Goal: Task Accomplishment & Management: Manage account settings

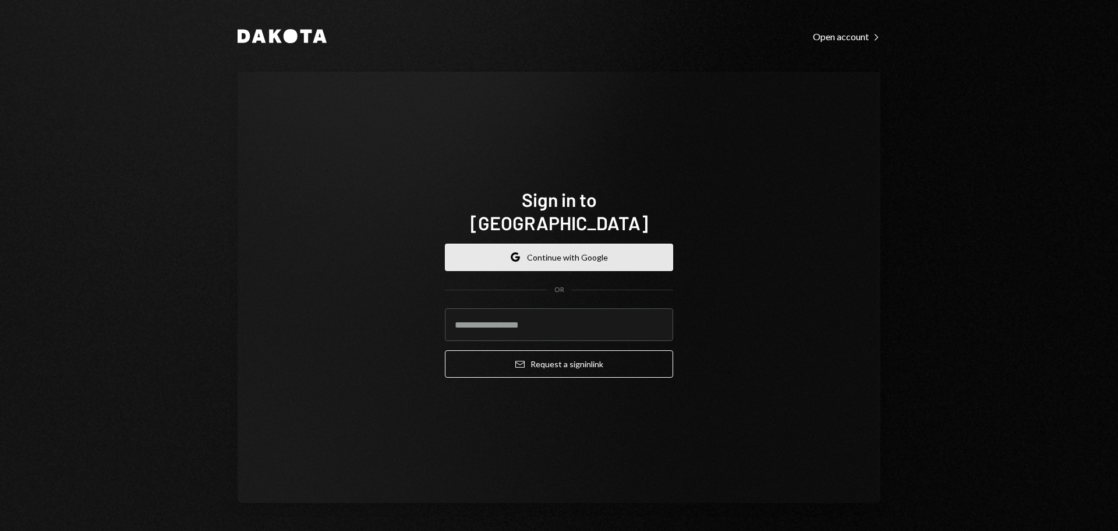
click at [551, 244] on button "Google Continue with Google" at bounding box center [559, 257] width 228 height 27
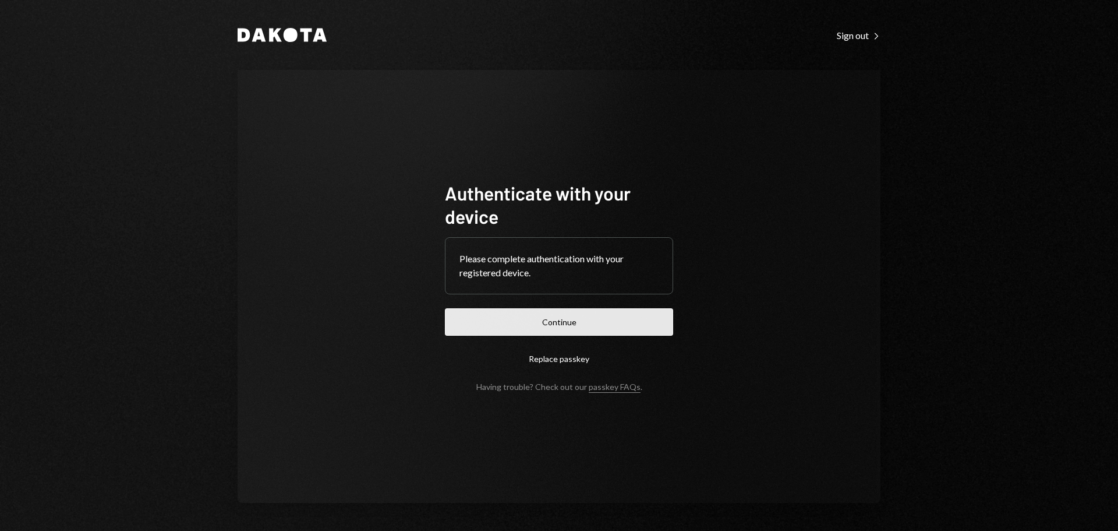
click at [557, 318] on button "Continue" at bounding box center [559, 321] width 228 height 27
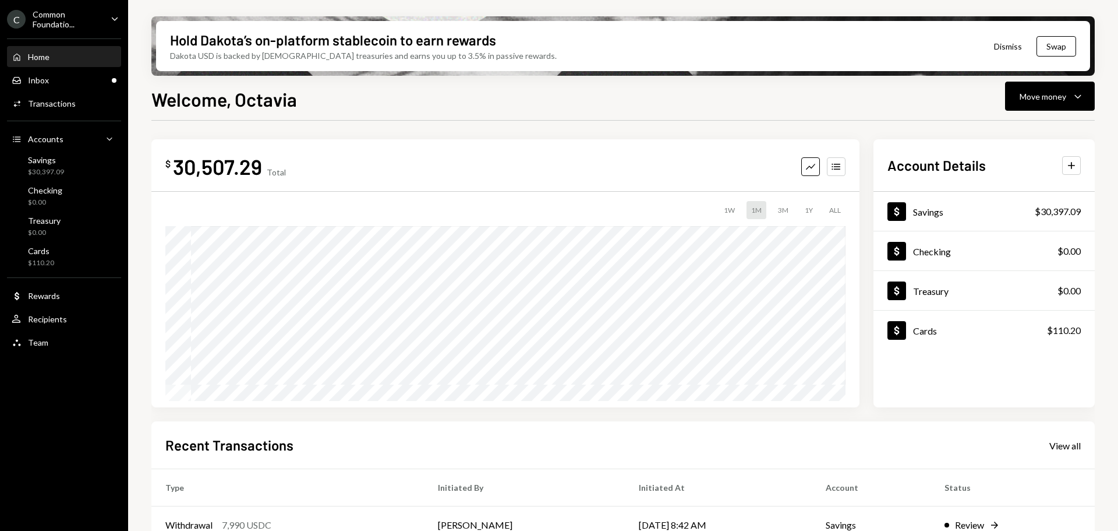
click at [117, 17] on icon "Caret Down" at bounding box center [114, 18] width 13 height 13
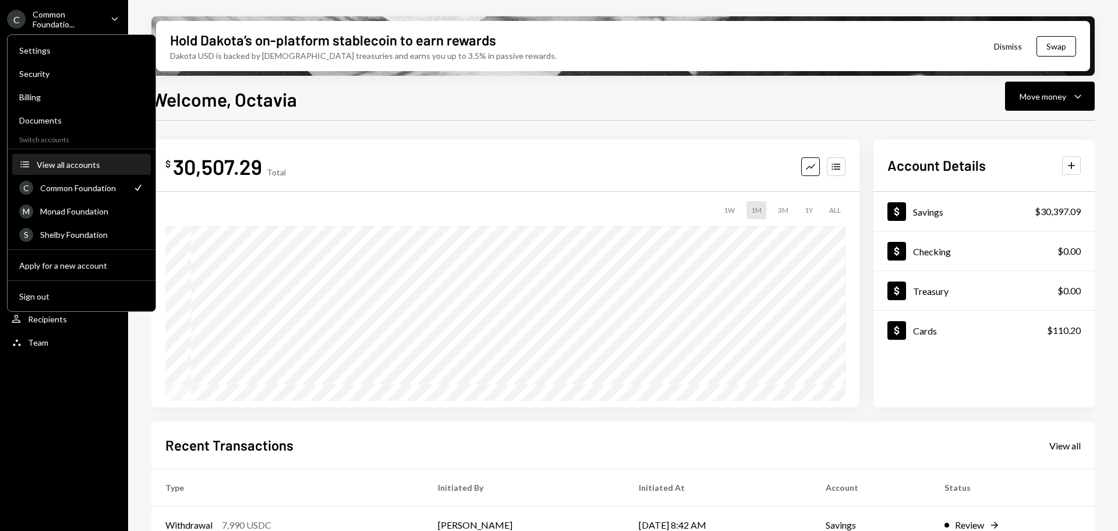
click at [84, 160] on div "View all accounts" at bounding box center [90, 165] width 107 height 10
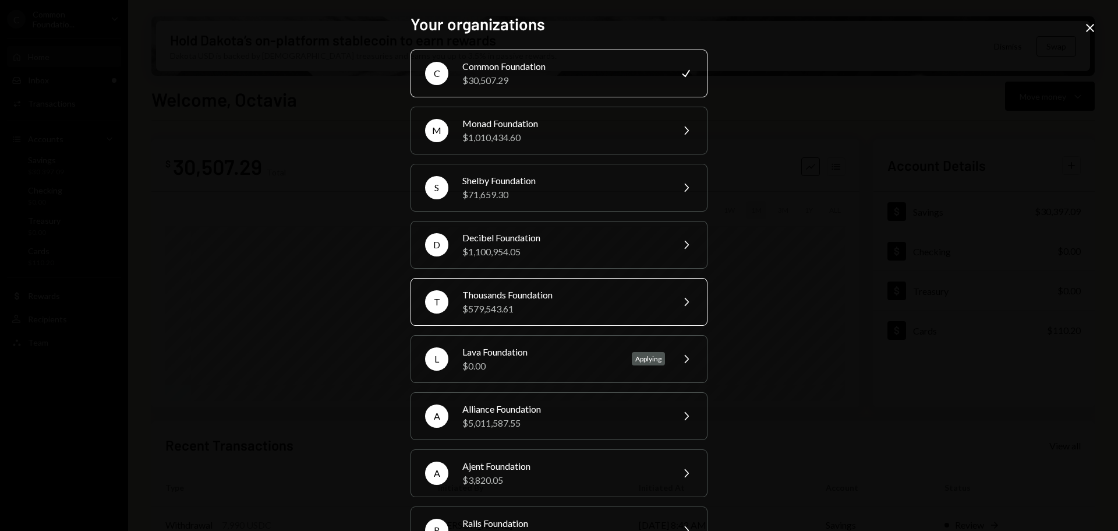
click at [594, 290] on div "Thousands Foundation" at bounding box center [564, 295] width 203 height 14
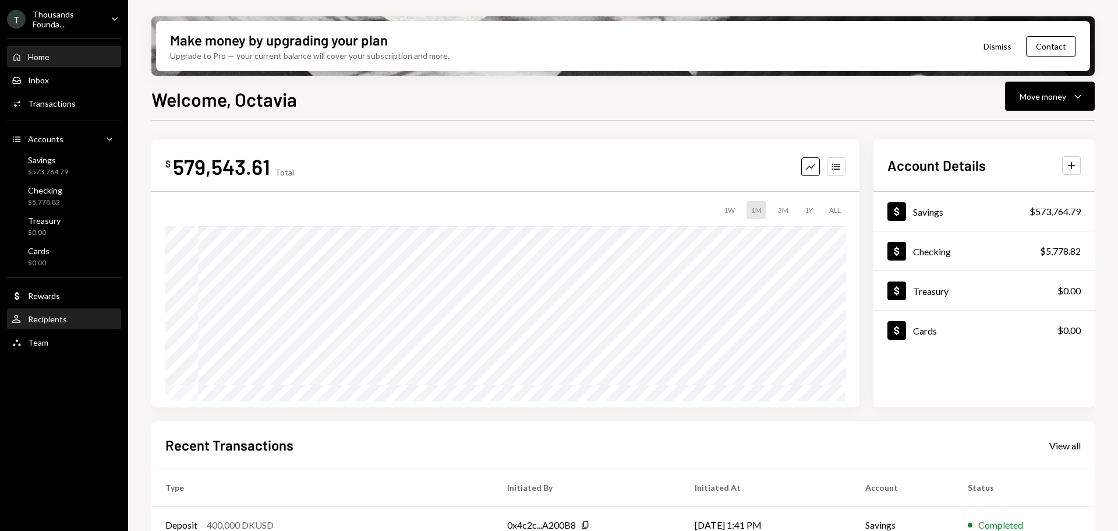
click at [68, 317] on div "User Recipients" at bounding box center [64, 319] width 105 height 10
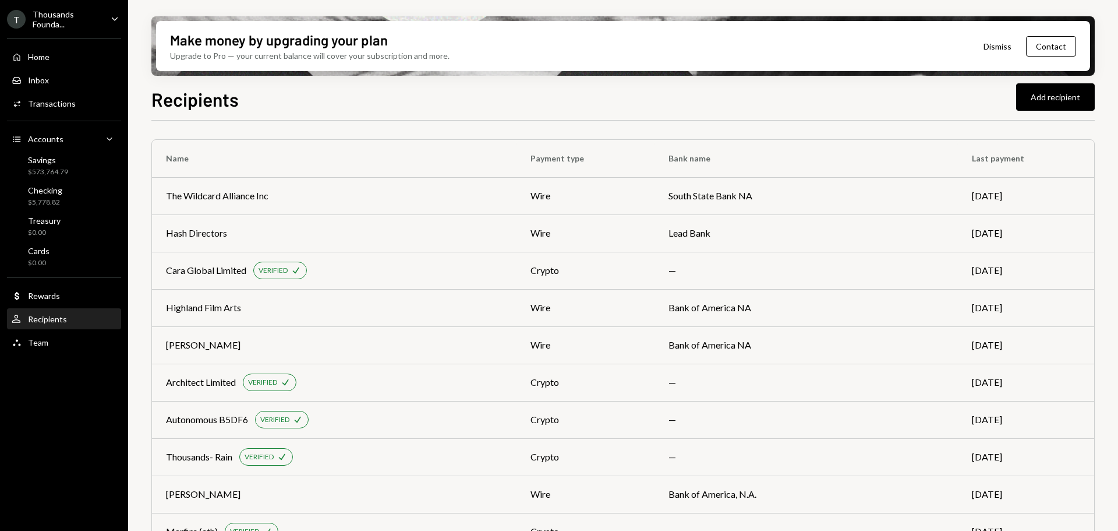
click at [482, 83] on div "Make money by upgrading your plan Upgrade to Pro — your current balance will co…" at bounding box center [623, 265] width 990 height 531
click at [209, 386] on div "Architect Limited" at bounding box center [201, 382] width 70 height 14
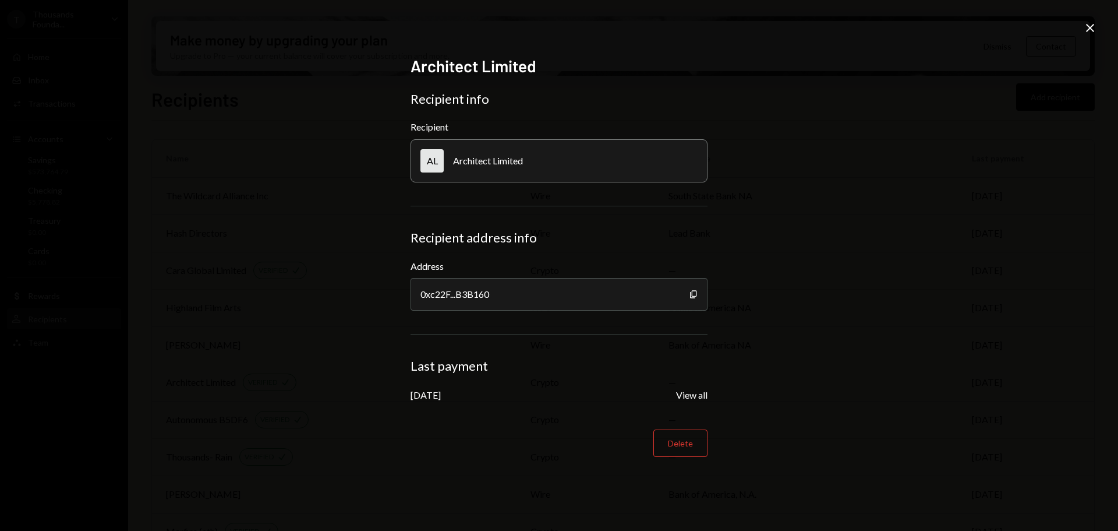
click at [1092, 29] on icon at bounding box center [1090, 28] width 8 height 8
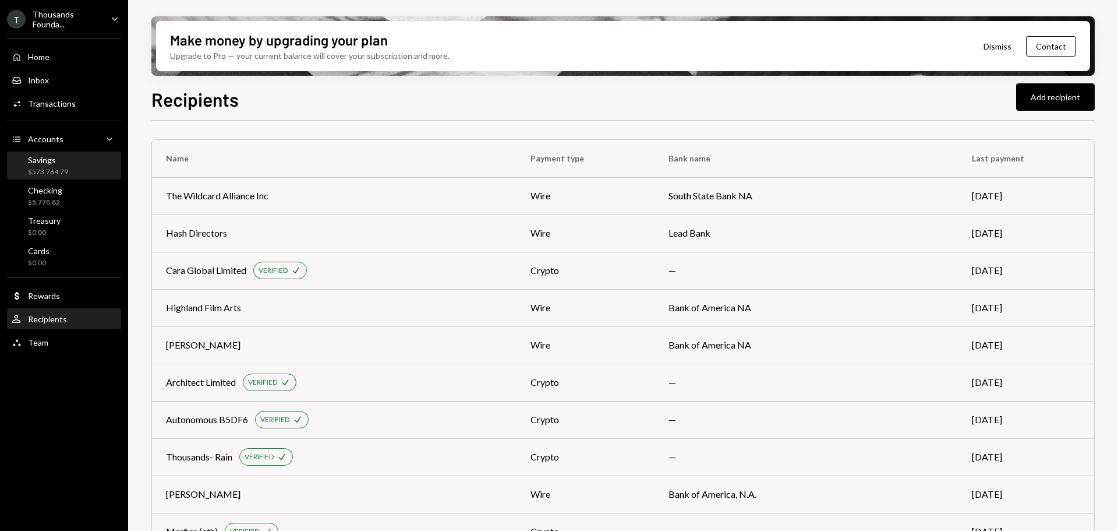
click at [67, 165] on div "Savings $573,764.79" at bounding box center [48, 166] width 40 height 22
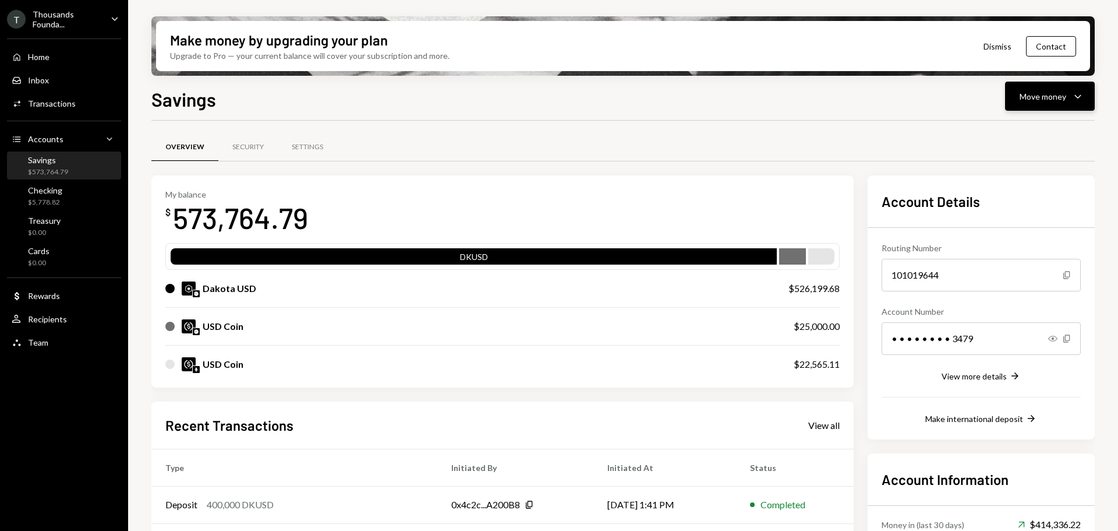
click at [1068, 95] on div "Move money Caret Down" at bounding box center [1050, 96] width 61 height 14
click at [1029, 129] on div "Send" at bounding box center [1040, 131] width 85 height 12
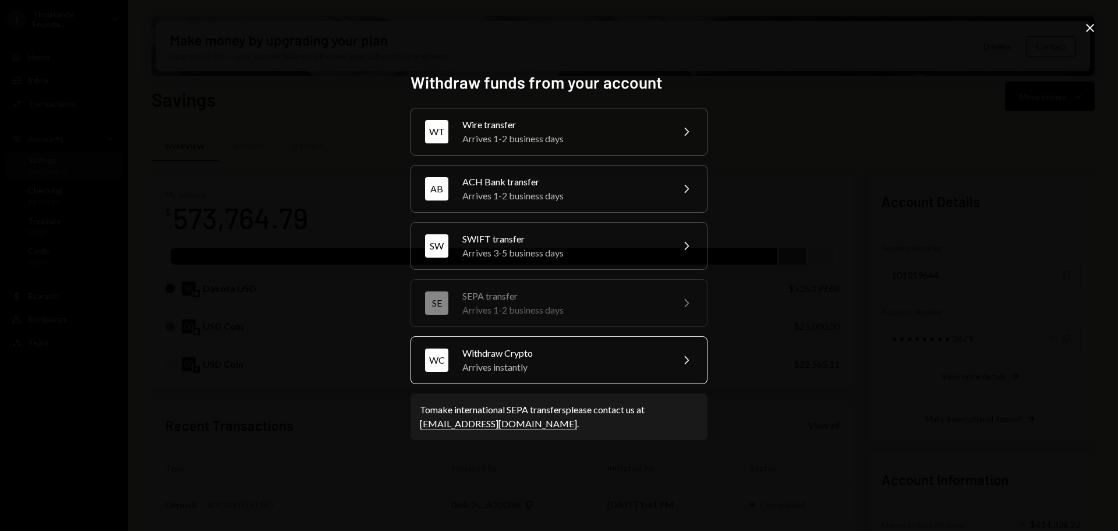
click at [518, 363] on div "Arrives instantly" at bounding box center [564, 367] width 203 height 14
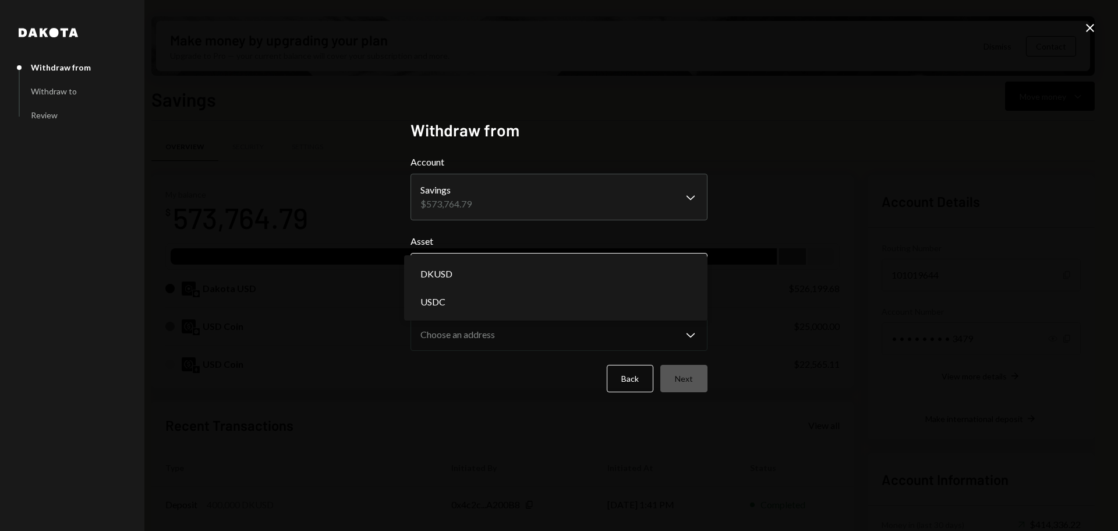
click at [555, 262] on body "T Thousands Founda... Caret Down Home Home Inbox Inbox Activities Transactions …" at bounding box center [559, 265] width 1118 height 531
select select "****"
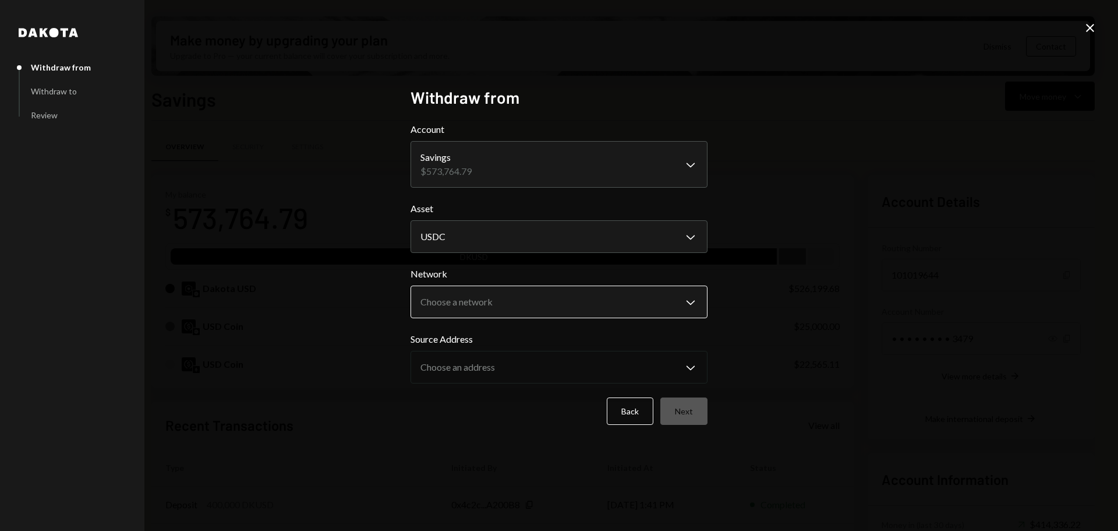
click at [488, 293] on body "T Thousands Founda... Caret Down Home Home Inbox Inbox Activities Transactions …" at bounding box center [559, 265] width 1118 height 531
select select "**********"
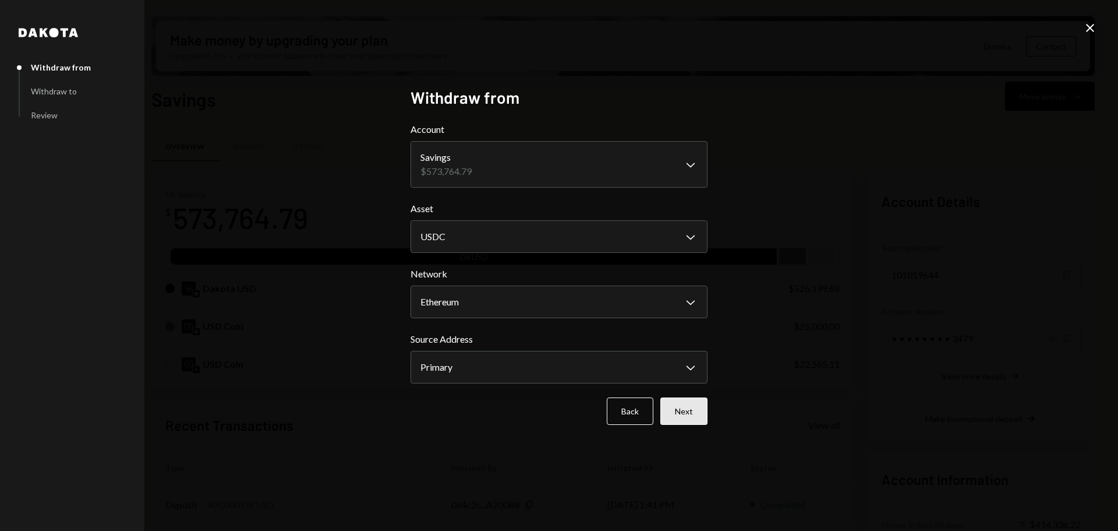
click at [696, 415] on button "Next" at bounding box center [684, 410] width 47 height 27
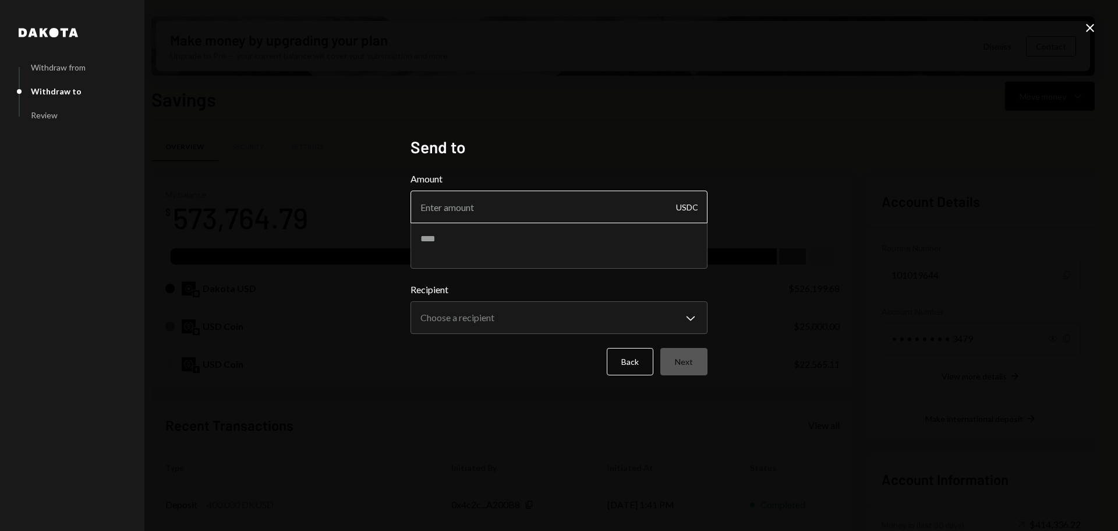
click at [528, 193] on input "Amount" at bounding box center [559, 206] width 297 height 33
type input "5000"
click at [511, 246] on textarea at bounding box center [559, 245] width 297 height 47
paste textarea "**********"
type textarea "**********"
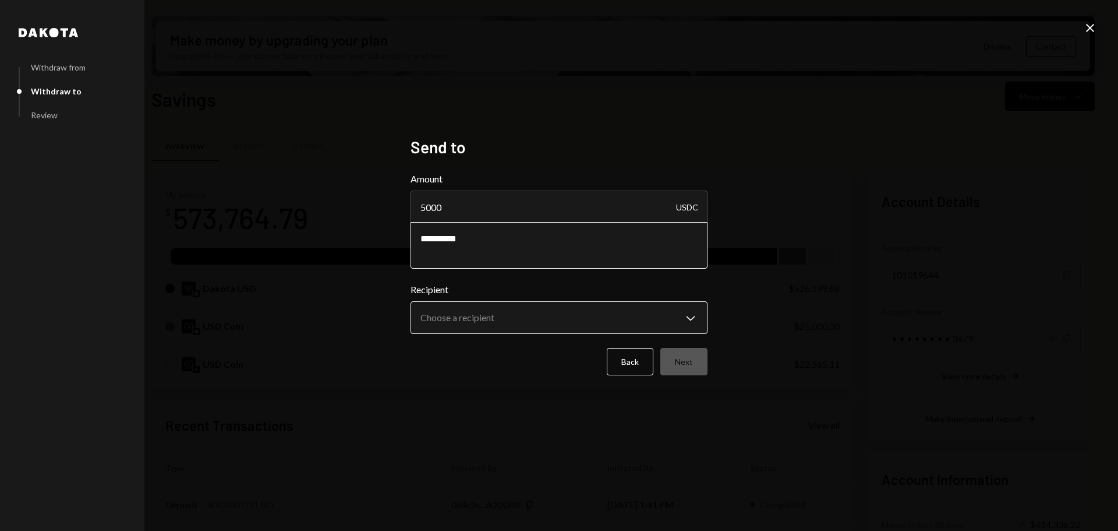
click at [547, 312] on body "T Thousands Founda... Caret Down Home Home Inbox Inbox Activities Transactions …" at bounding box center [559, 265] width 1118 height 531
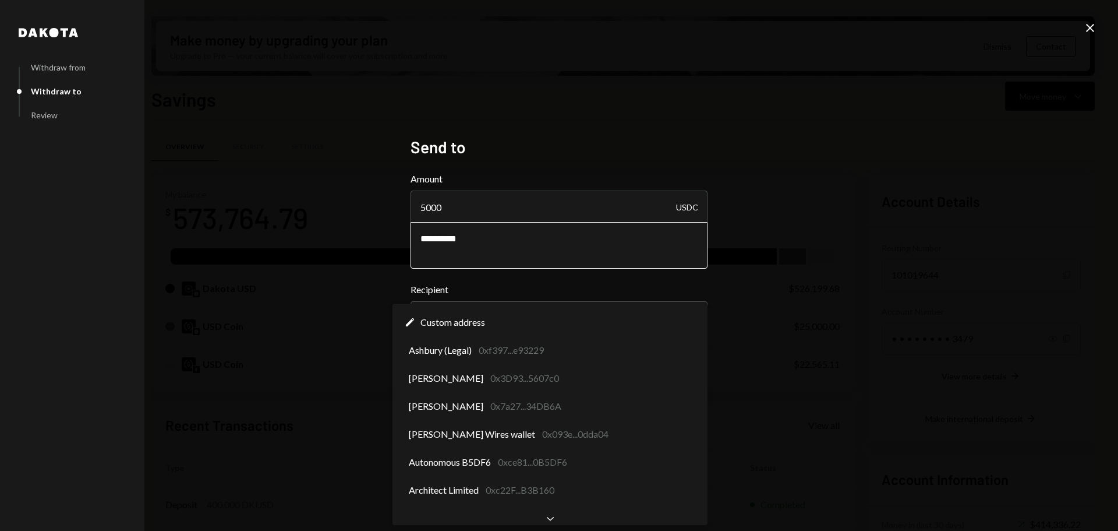
select select "**********"
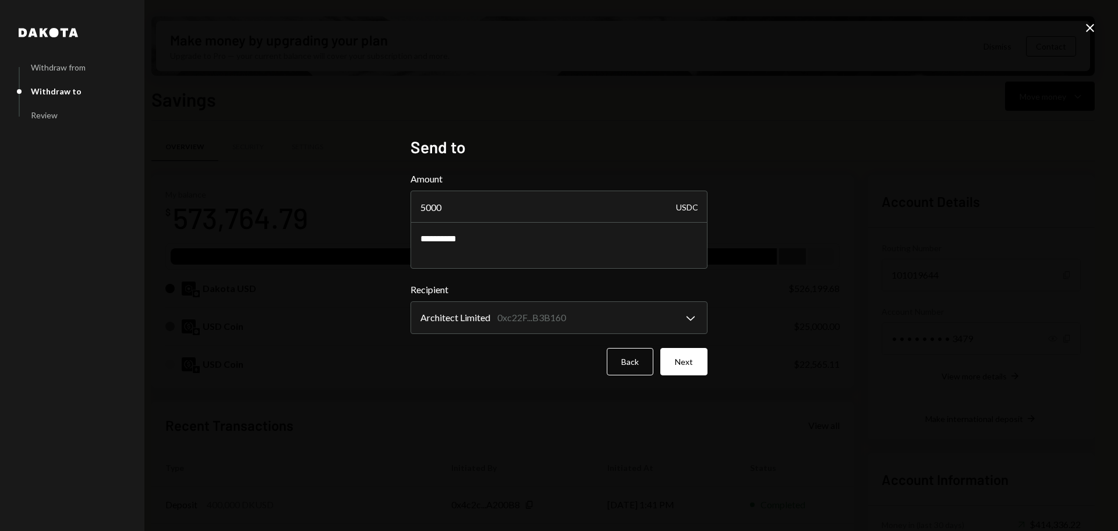
click at [686, 359] on button "Next" at bounding box center [684, 361] width 47 height 27
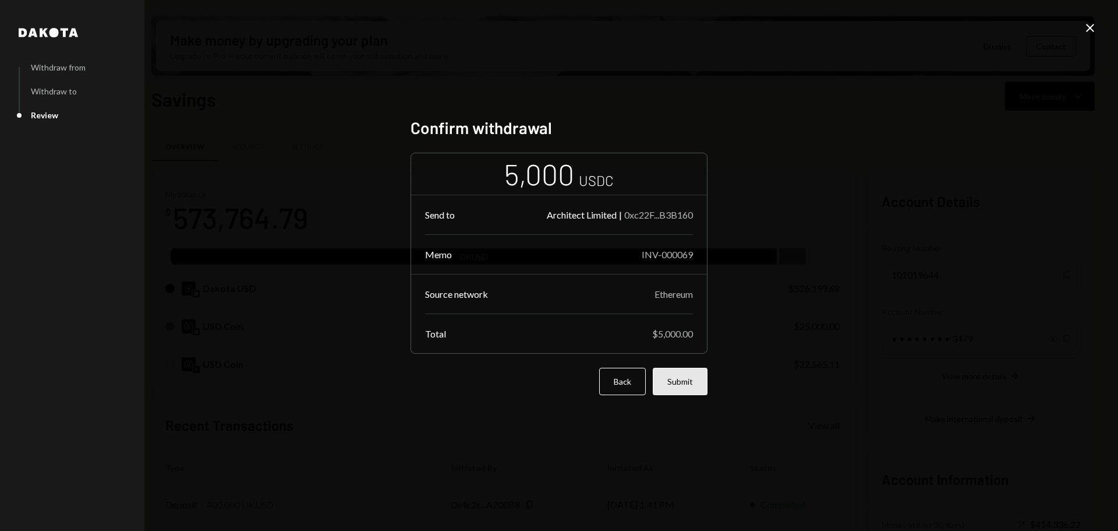
click at [690, 374] on button "Submit" at bounding box center [680, 381] width 55 height 27
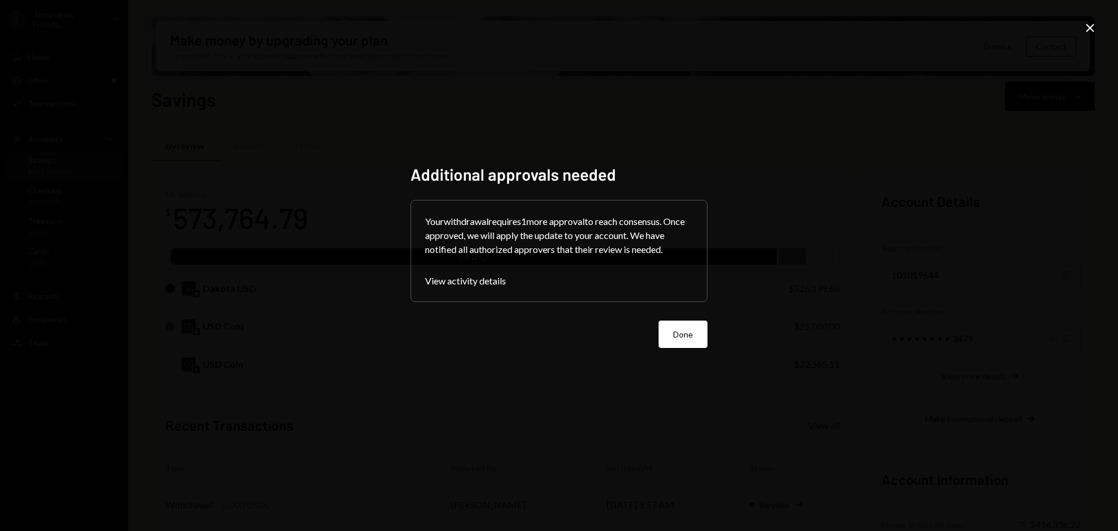
click at [682, 333] on button "Done" at bounding box center [683, 333] width 49 height 27
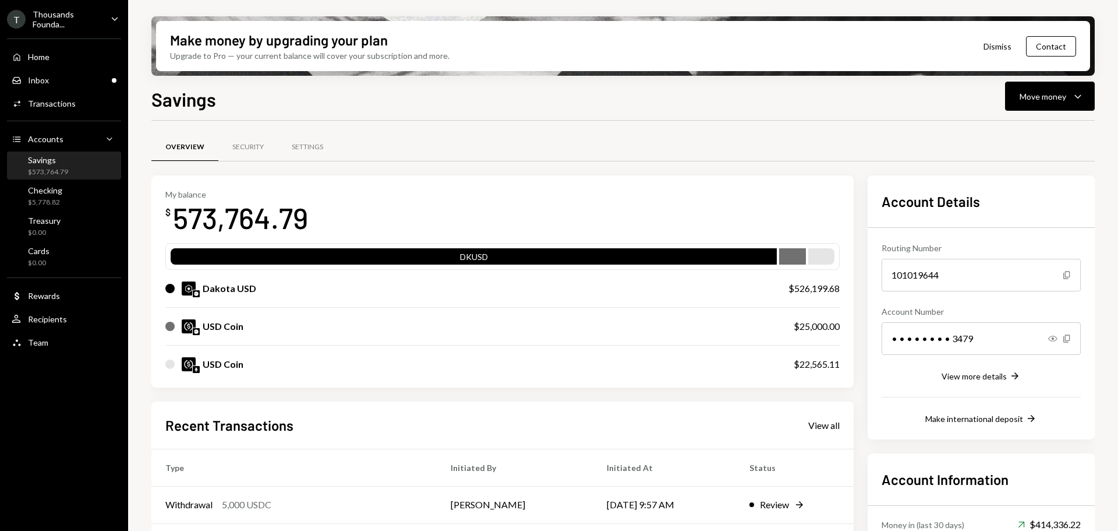
click at [1109, 130] on div "Make money by upgrading your plan Upgrade to Pro — your current balance will co…" at bounding box center [623, 265] width 990 height 531
click at [73, 76] on div "Inbox Inbox" at bounding box center [64, 80] width 105 height 10
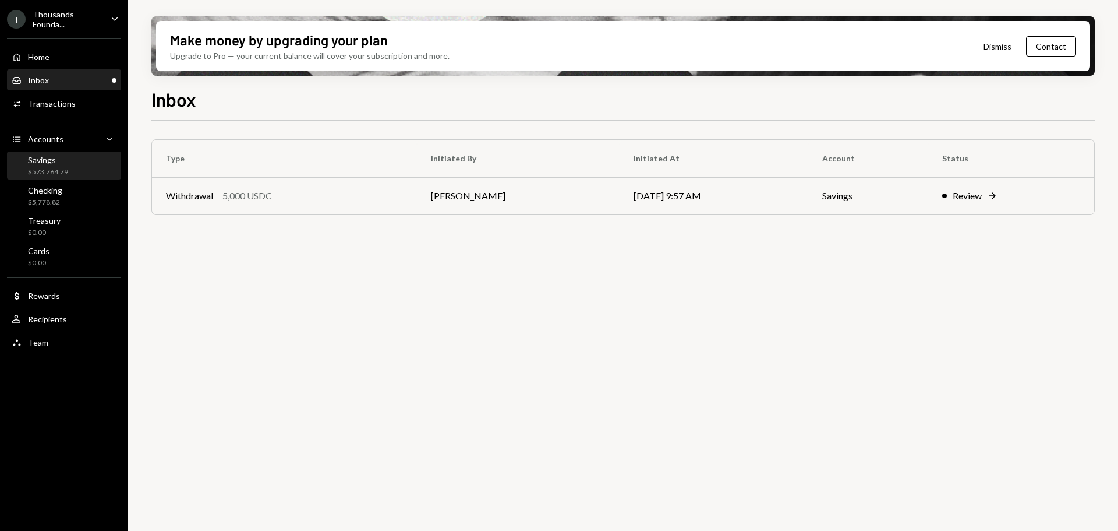
click at [51, 164] on div "Savings" at bounding box center [48, 160] width 40 height 10
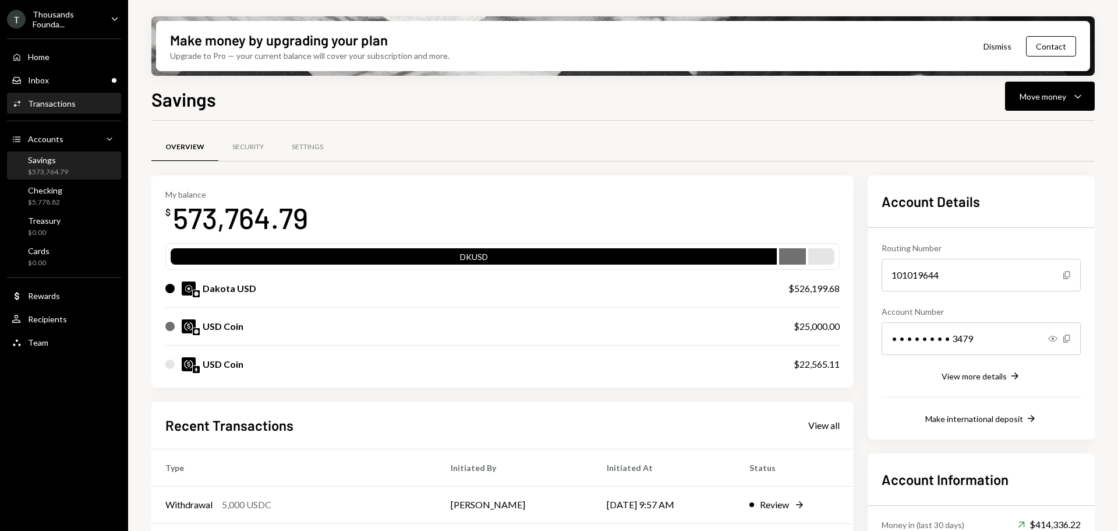
click at [55, 101] on div "Transactions" at bounding box center [52, 103] width 48 height 10
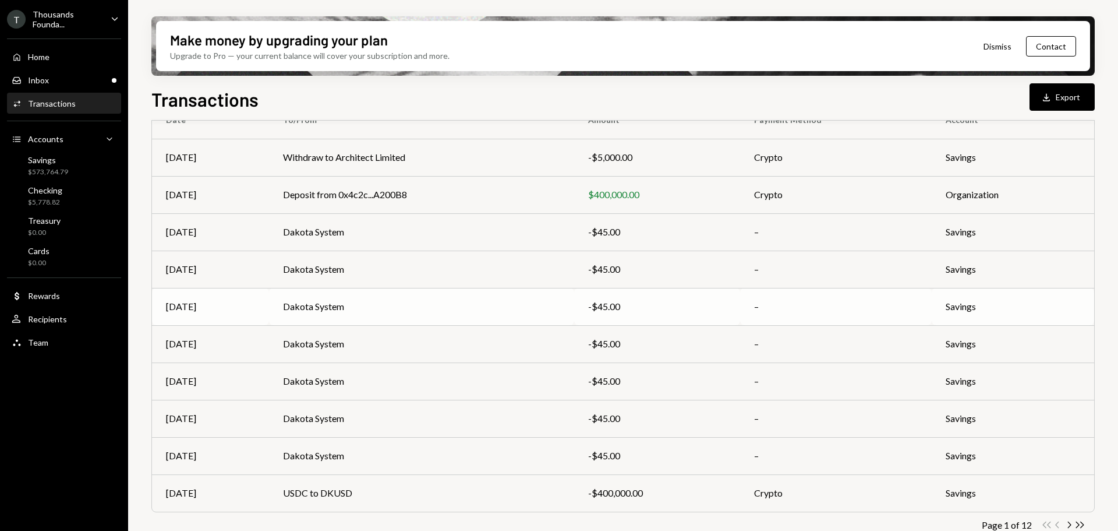
scroll to position [133, 0]
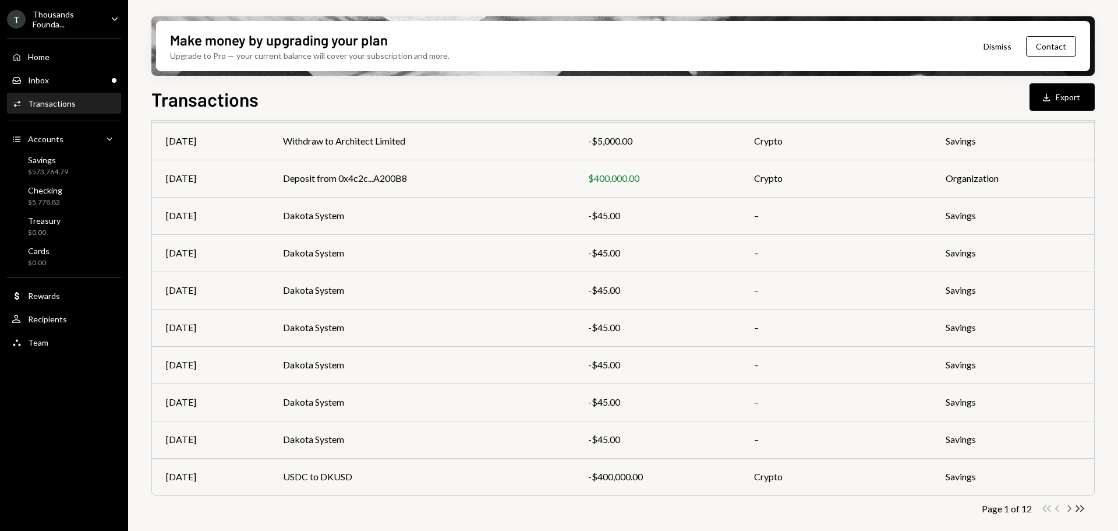
click at [1071, 507] on icon "button" at bounding box center [1069, 508] width 3 height 6
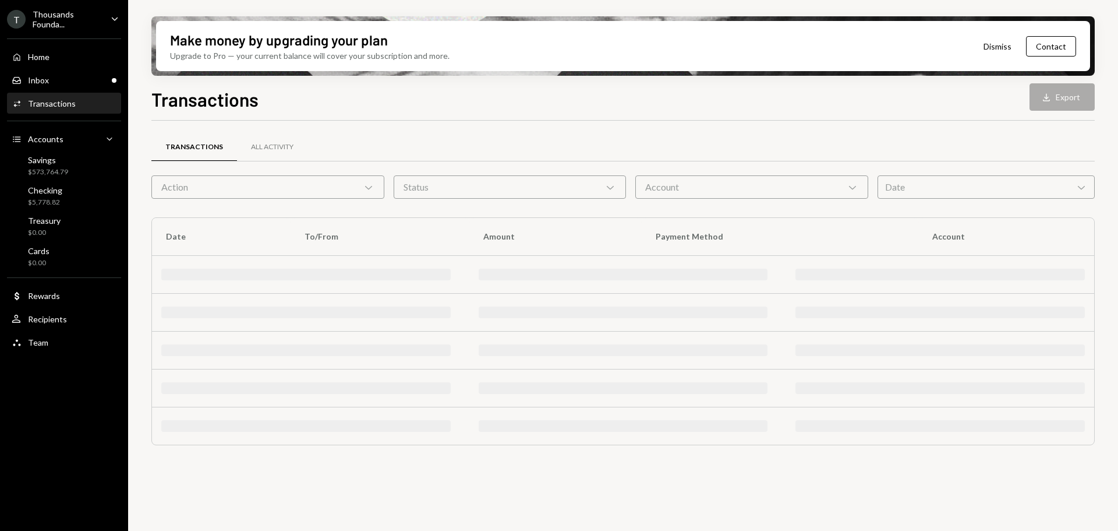
scroll to position [0, 0]
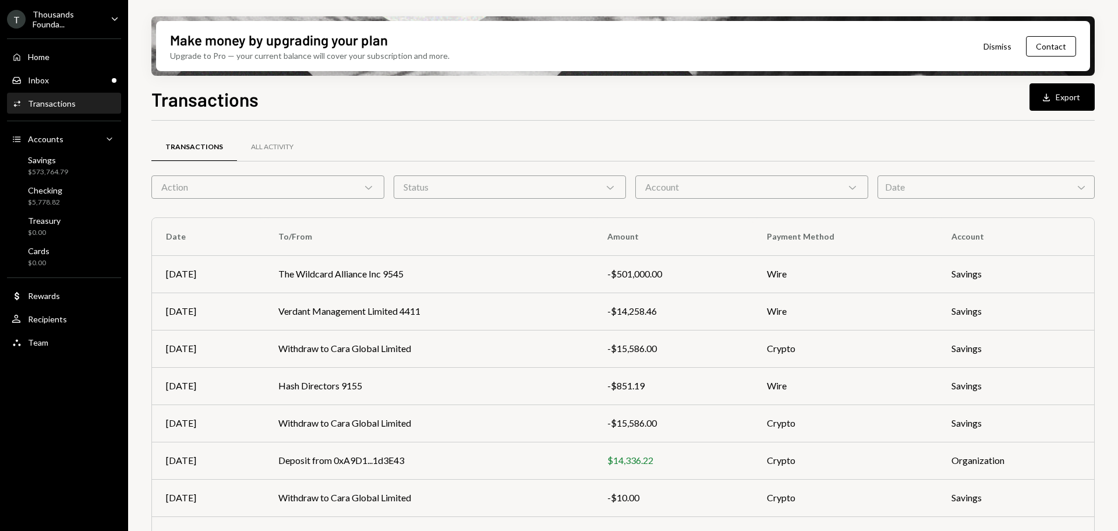
click at [106, 15] on div "T Thousands Founda... Caret Down" at bounding box center [64, 19] width 128 height 20
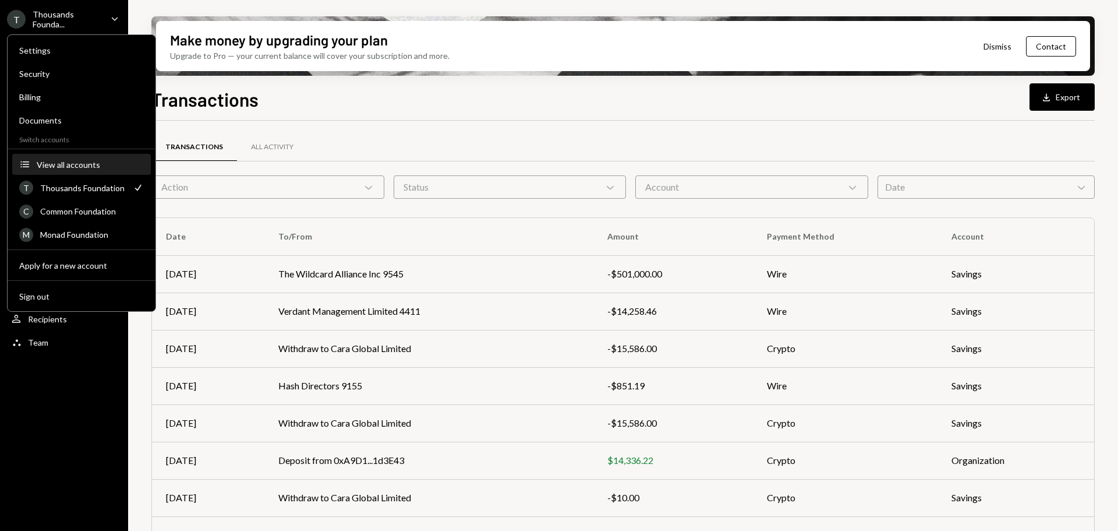
click at [68, 162] on div "View all accounts" at bounding box center [90, 165] width 107 height 10
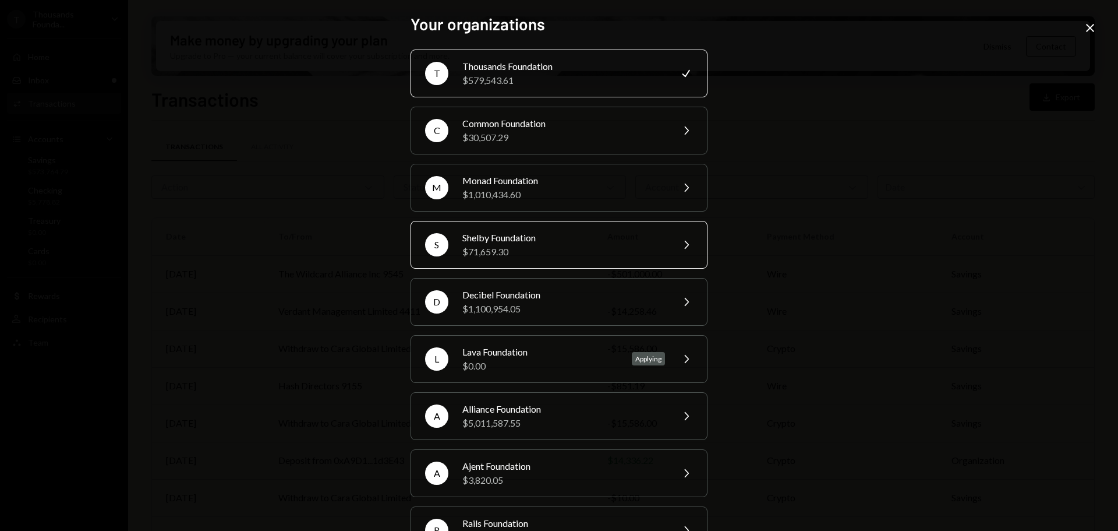
click at [522, 239] on div "Shelby Foundation" at bounding box center [564, 238] width 203 height 14
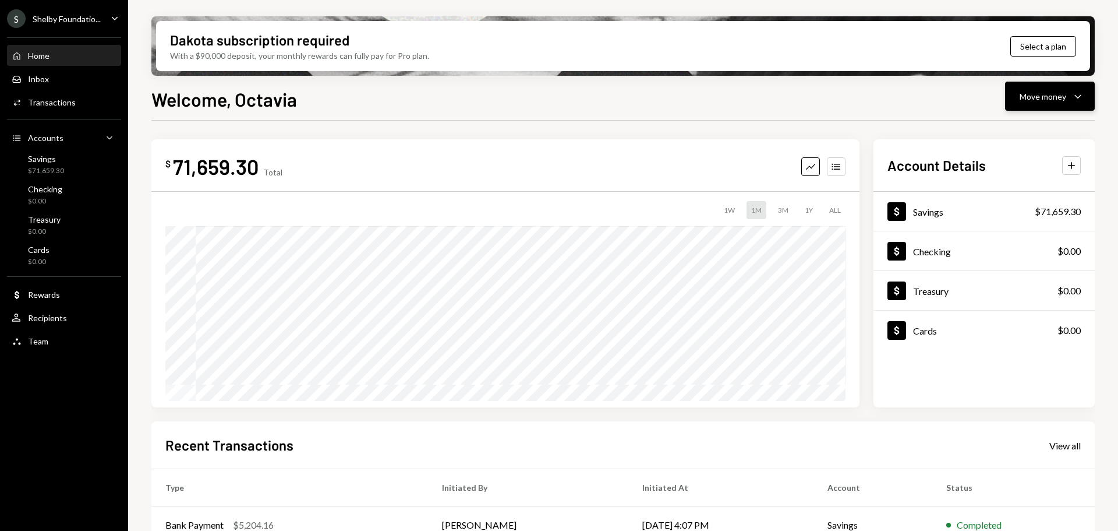
click at [1062, 103] on div "Move money Caret Down" at bounding box center [1050, 96] width 61 height 14
click at [1022, 137] on div "Send" at bounding box center [1040, 131] width 85 height 12
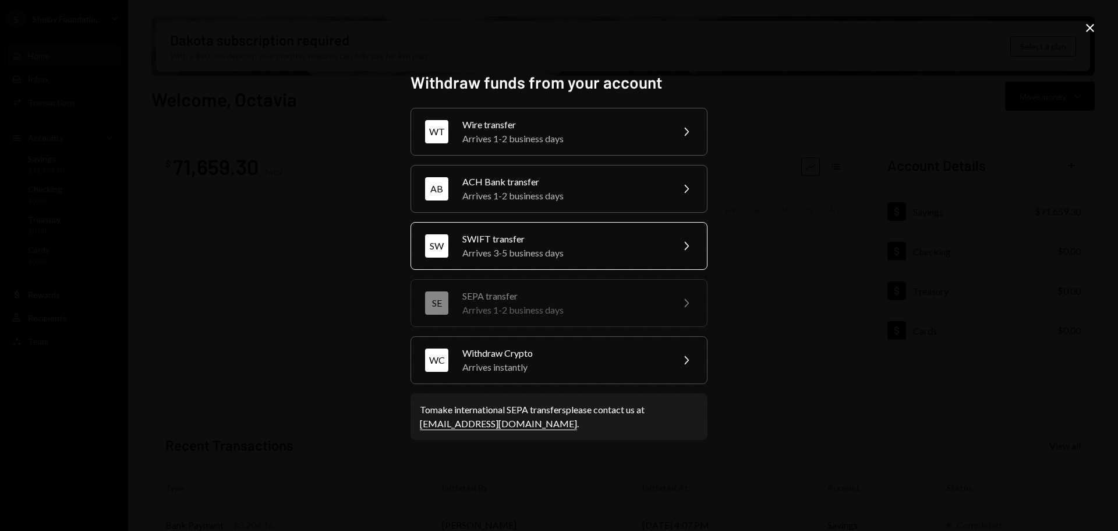
click at [619, 251] on div "Arrives 3-5 business days" at bounding box center [564, 253] width 203 height 14
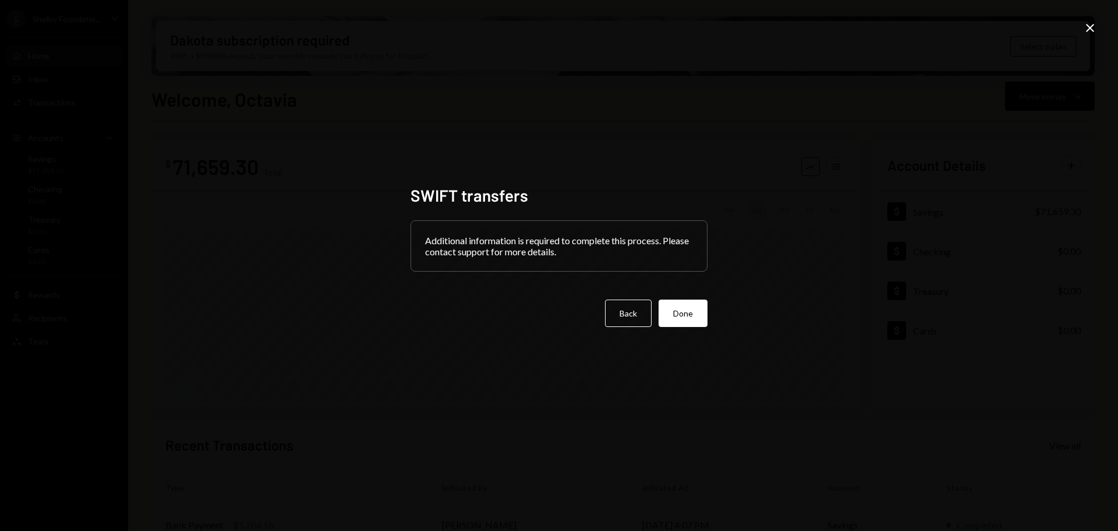
click at [1095, 25] on icon "Close" at bounding box center [1091, 28] width 14 height 14
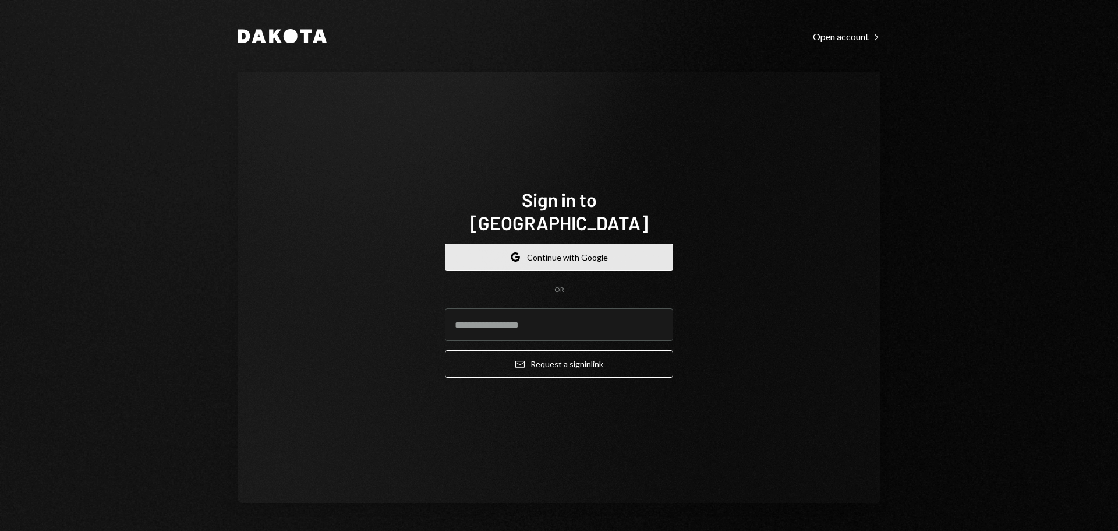
click at [559, 244] on button "Google Continue with Google" at bounding box center [559, 257] width 228 height 27
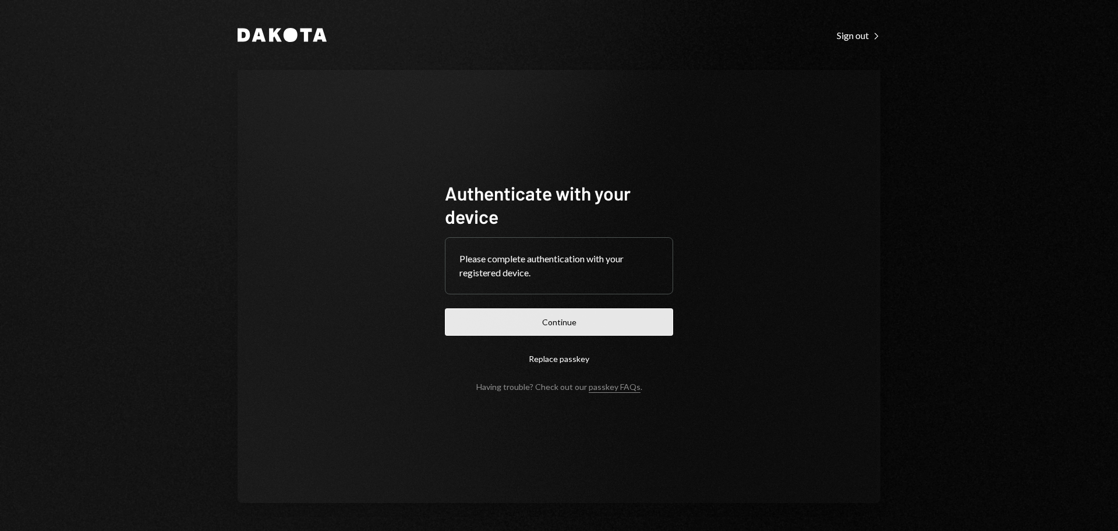
click at [634, 321] on button "Continue" at bounding box center [559, 321] width 228 height 27
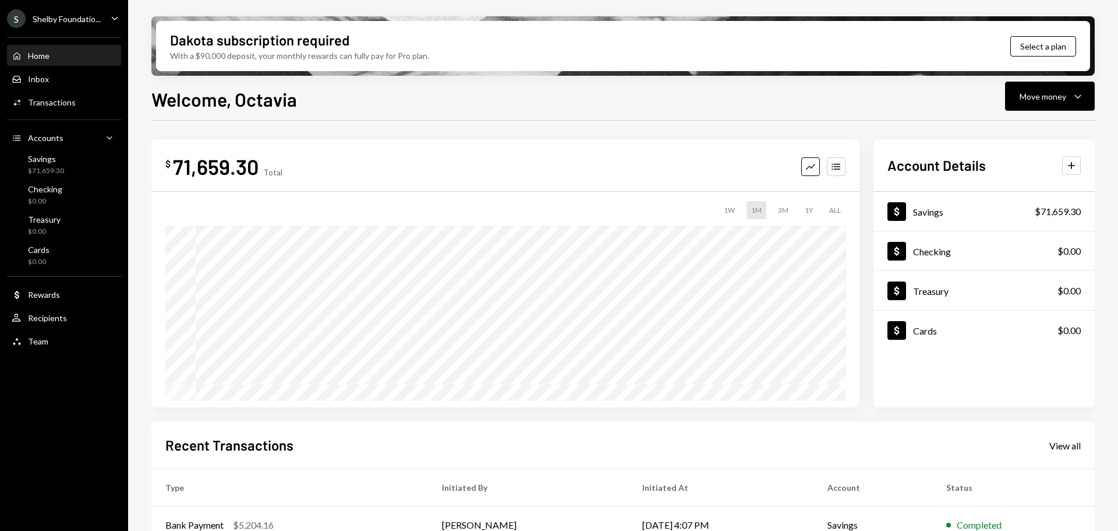
click at [105, 16] on div "S Shelby Foundatio... Caret Down" at bounding box center [64, 18] width 128 height 19
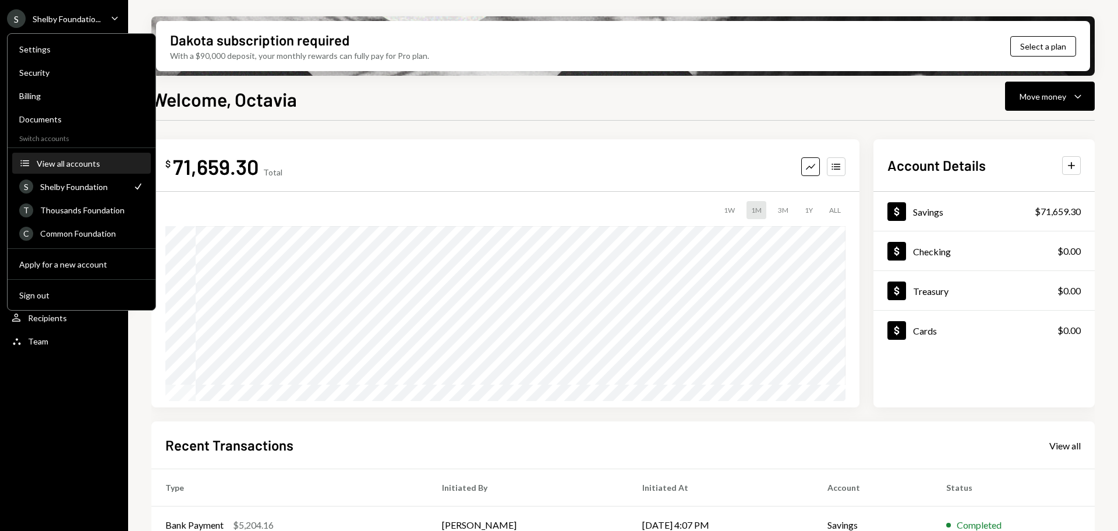
click at [99, 161] on div "View all accounts" at bounding box center [90, 163] width 107 height 10
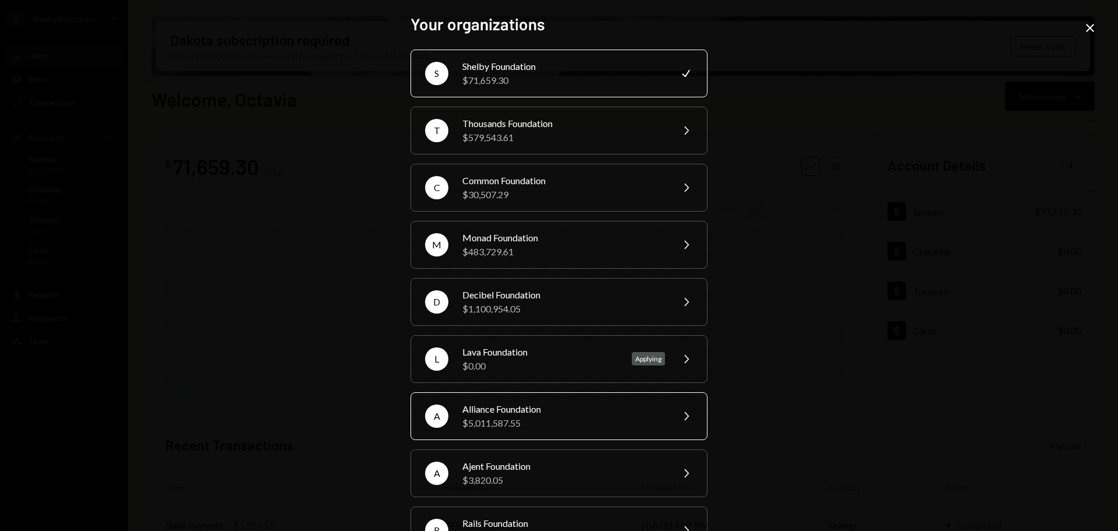
click at [530, 412] on div "Alliance Foundation" at bounding box center [564, 409] width 203 height 14
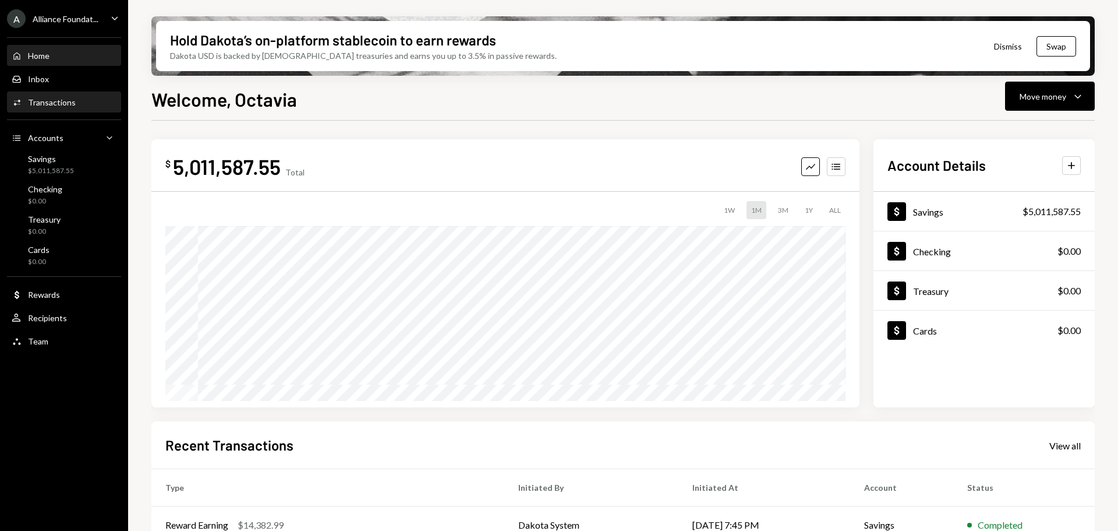
click at [57, 100] on div "Transactions" at bounding box center [52, 102] width 48 height 10
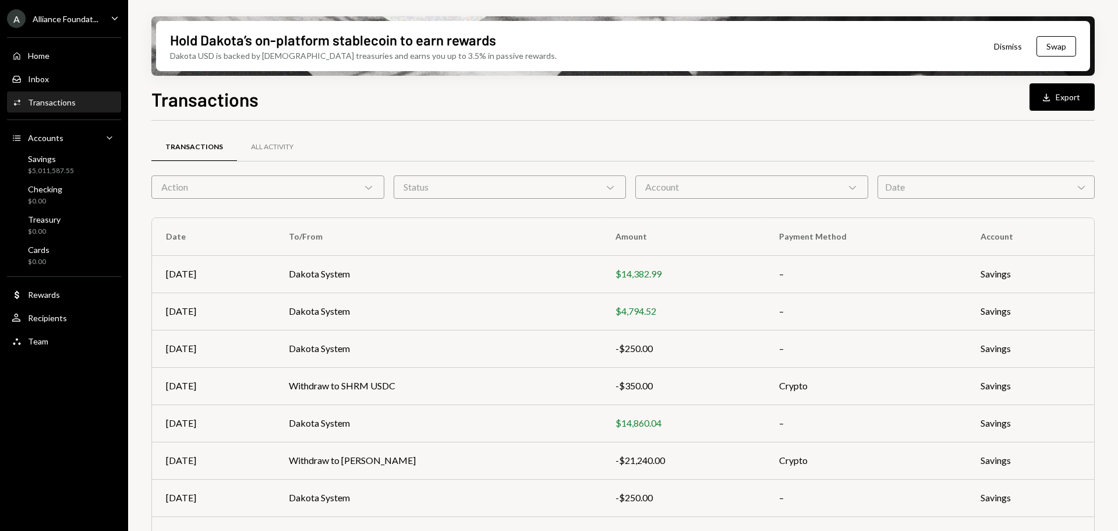
click at [118, 12] on icon "Caret Down" at bounding box center [114, 18] width 13 height 13
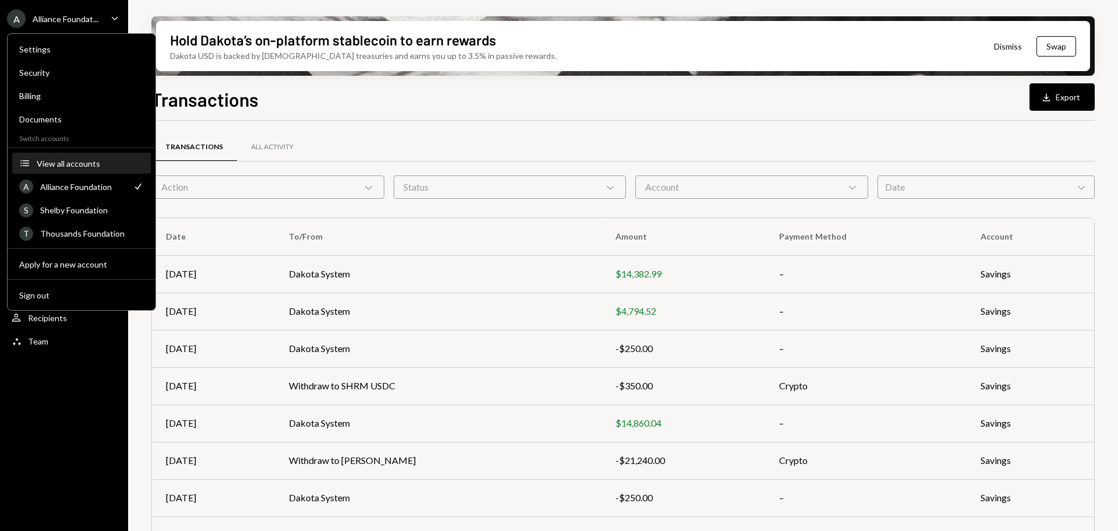
click at [68, 165] on div "View all accounts" at bounding box center [90, 163] width 107 height 10
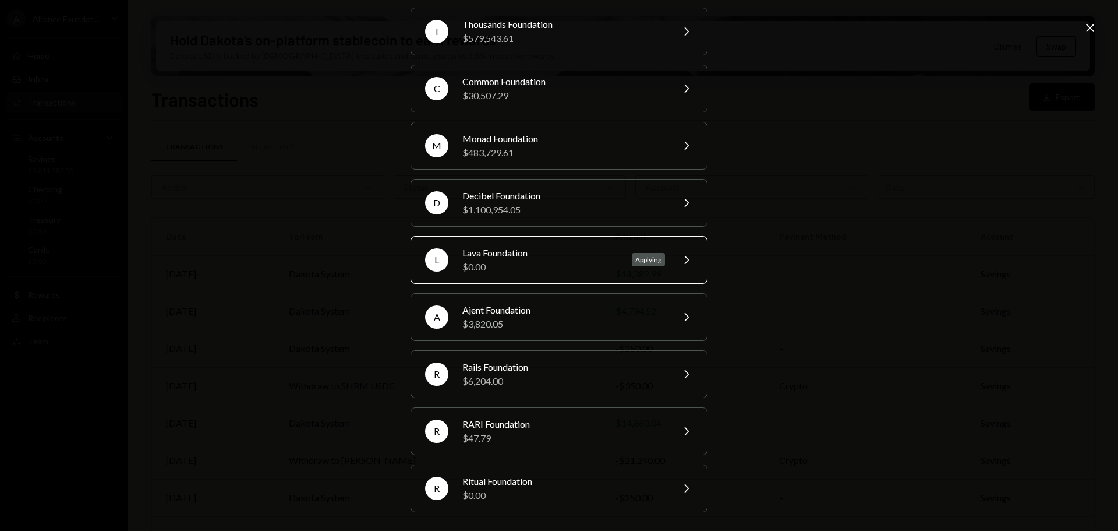
scroll to position [40, 0]
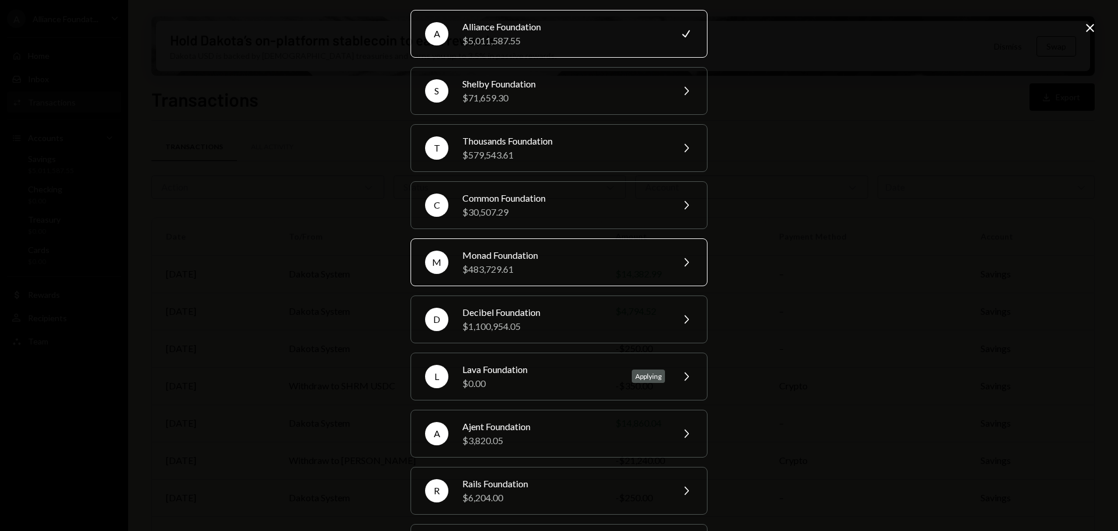
click at [559, 257] on div "Monad Foundation" at bounding box center [564, 255] width 203 height 14
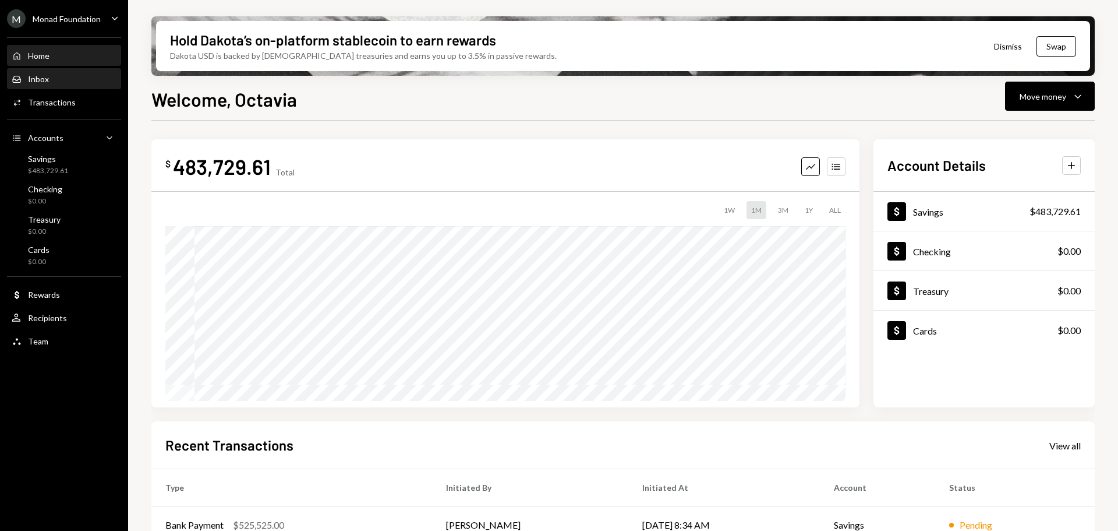
click at [60, 74] on div "Inbox Inbox" at bounding box center [64, 79] width 105 height 10
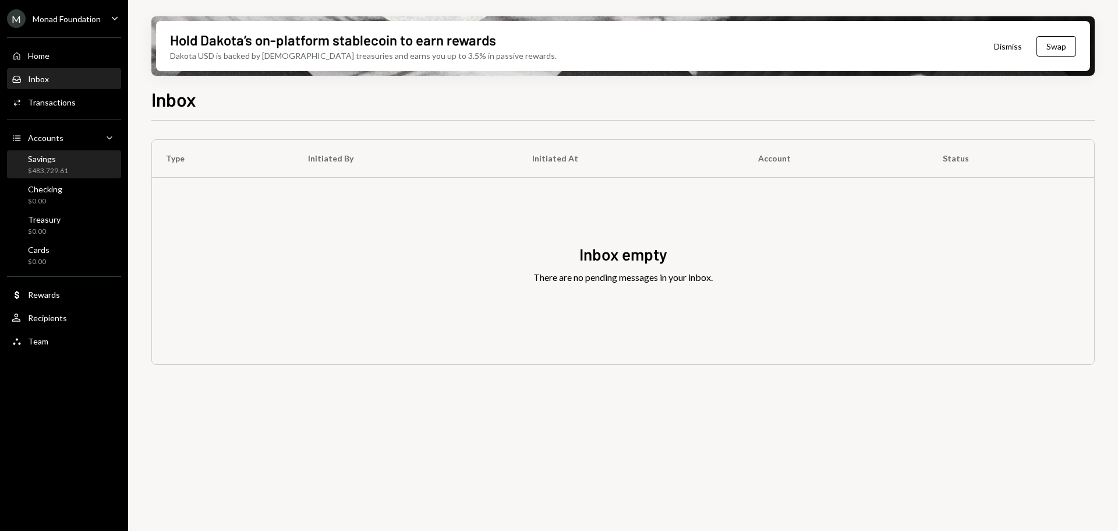
click at [66, 172] on div "$483,729.61" at bounding box center [48, 171] width 40 height 10
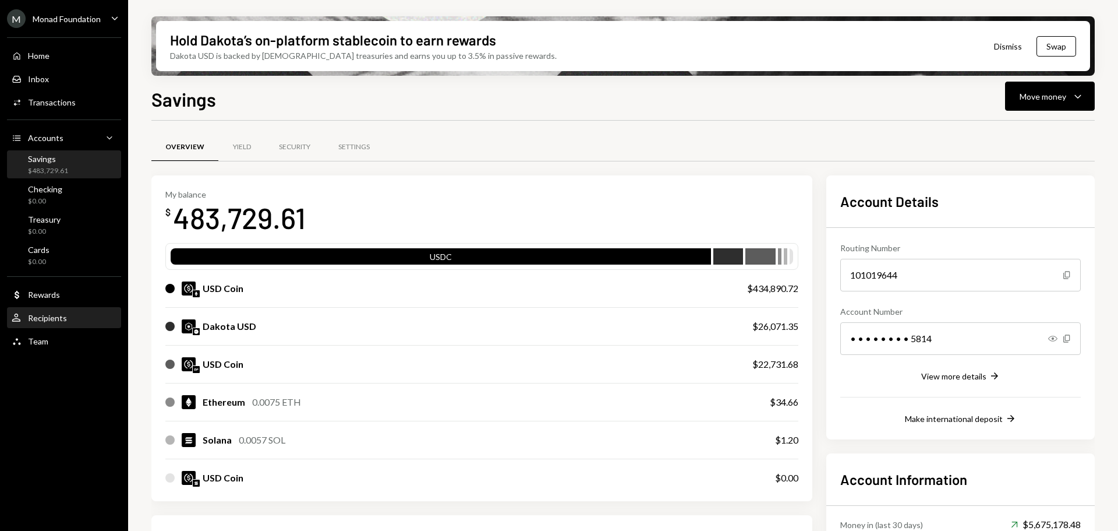
click at [69, 322] on div "User Recipients" at bounding box center [64, 318] width 105 height 10
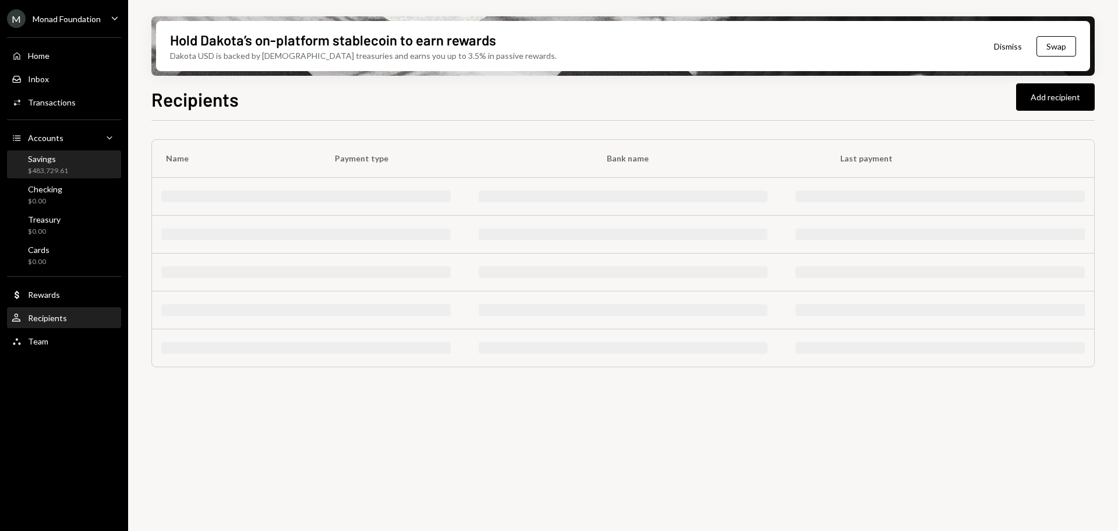
click at [55, 166] on div "$483,729.61" at bounding box center [48, 171] width 40 height 10
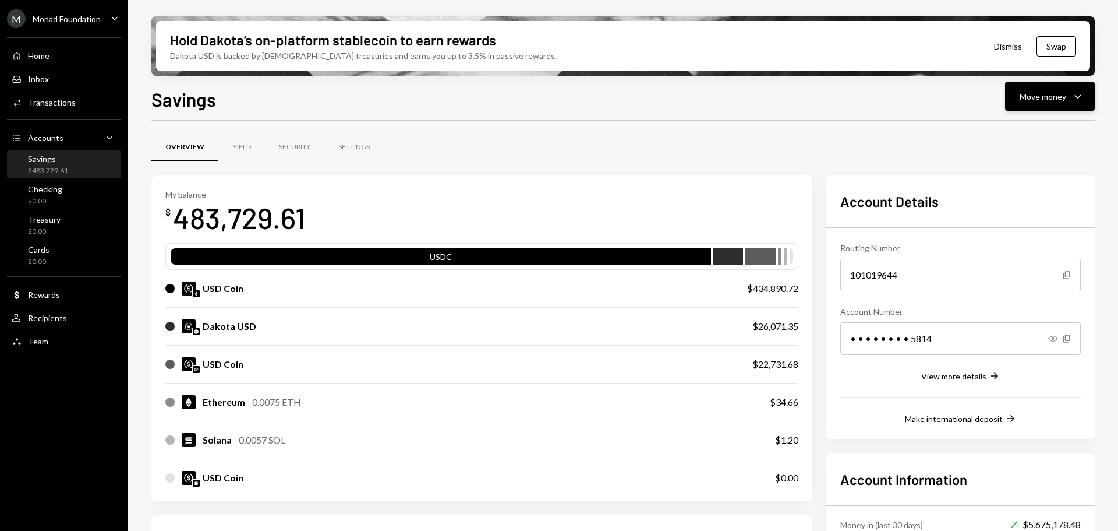
click at [1071, 87] on button "Move money Caret Down" at bounding box center [1050, 96] width 90 height 29
click at [1013, 132] on div "Send" at bounding box center [1040, 131] width 85 height 12
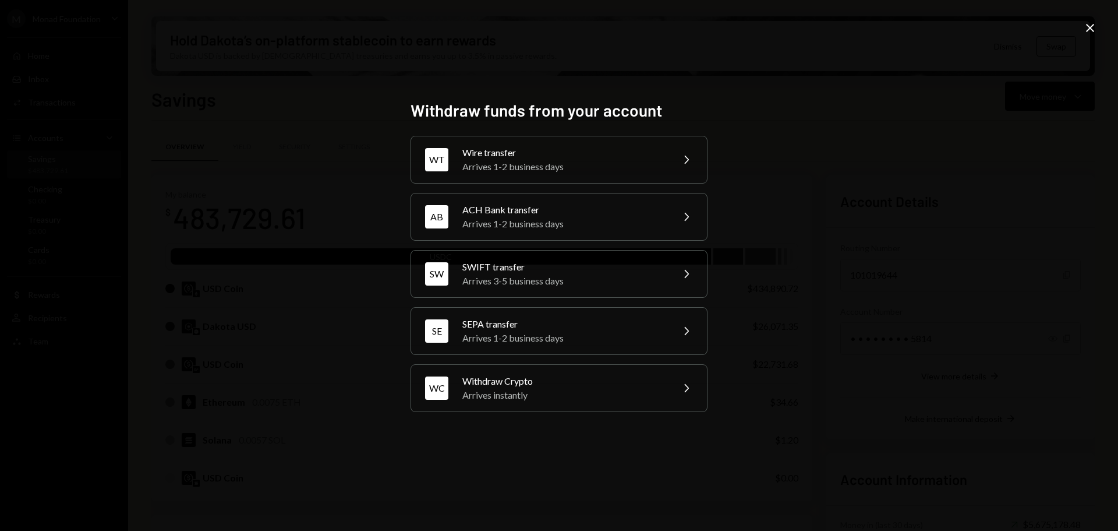
drag, startPoint x: 549, startPoint y: 156, endPoint x: 557, endPoint y: 160, distance: 8.6
click at [554, 160] on div "Wire transfer Arrives 1-2 business days" at bounding box center [564, 160] width 203 height 28
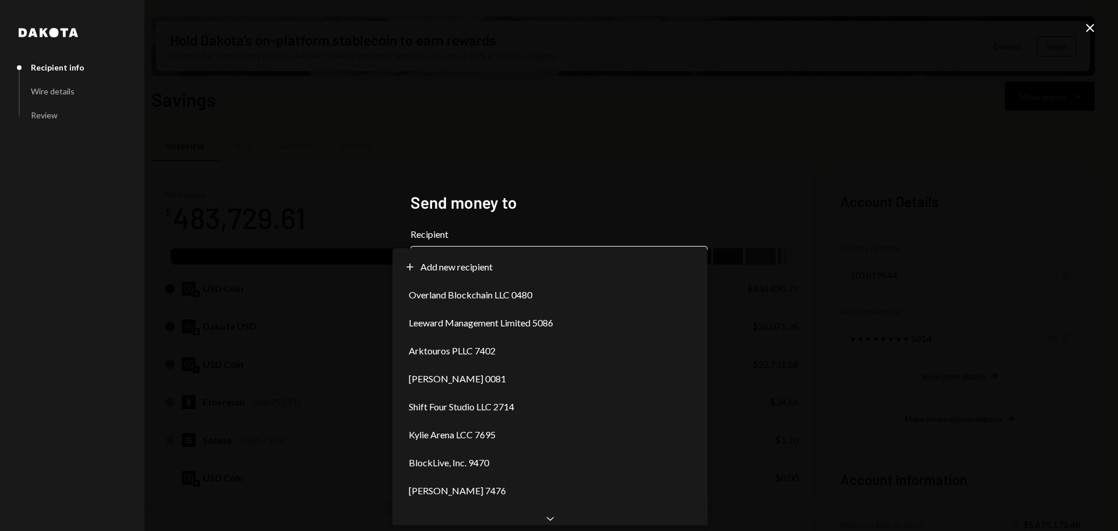
click at [583, 258] on body "M Monad Foundation Caret Down Home Home Inbox Inbox Activities Transactions Acc…" at bounding box center [559, 265] width 1118 height 531
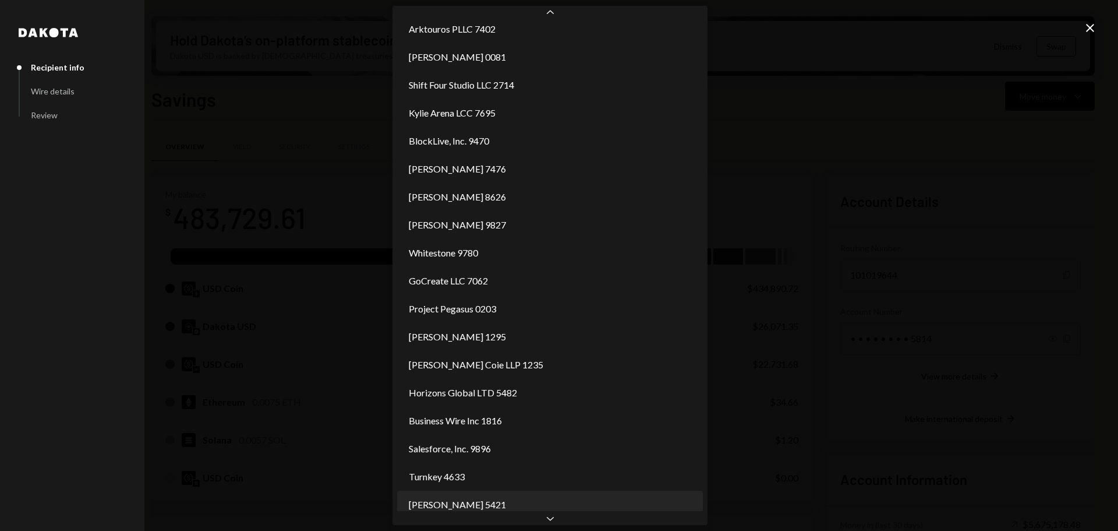
scroll to position [91, 0]
click at [844, 149] on div "**********" at bounding box center [559, 265] width 1118 height 531
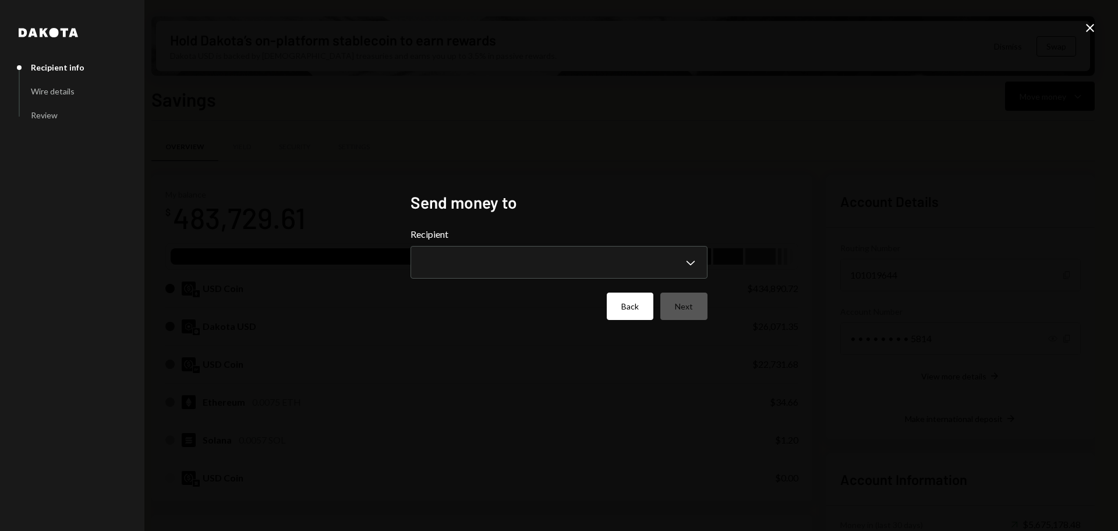
click at [629, 305] on button "Back" at bounding box center [630, 305] width 47 height 27
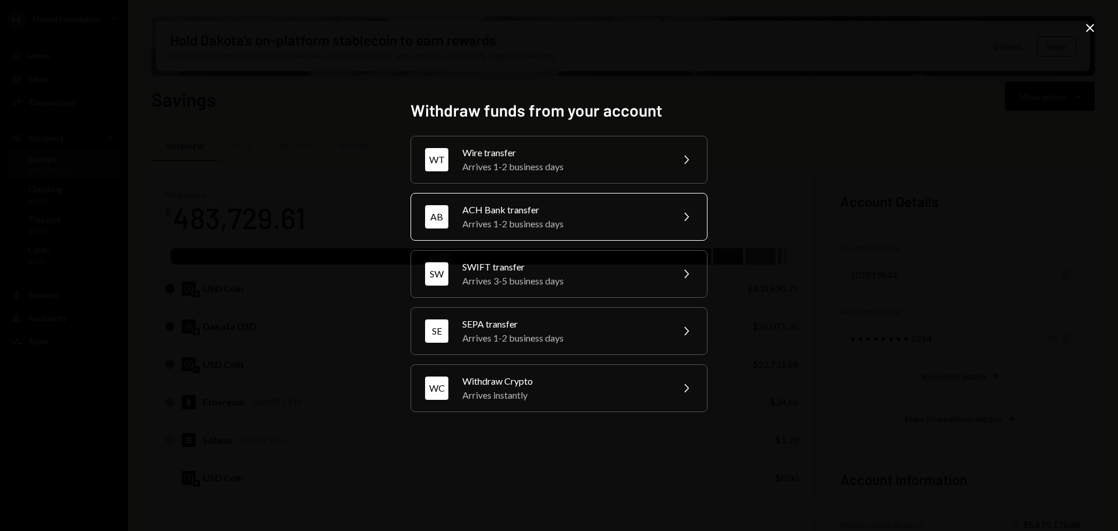
click at [530, 214] on div "ACH Bank transfer" at bounding box center [564, 210] width 203 height 14
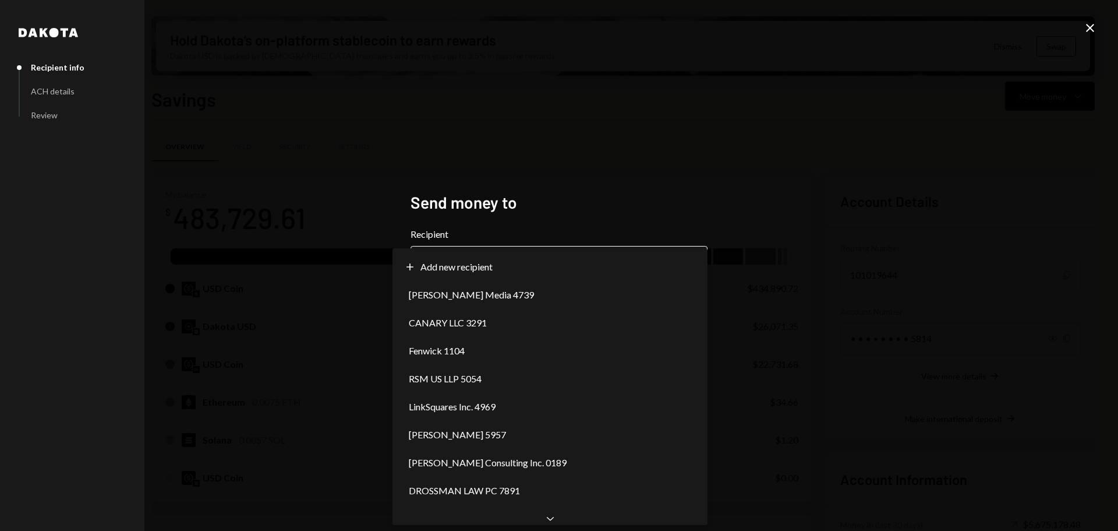
click at [516, 257] on body "M Monad Foundation Caret Down Home Home Inbox Inbox Activities Transactions Acc…" at bounding box center [559, 265] width 1118 height 531
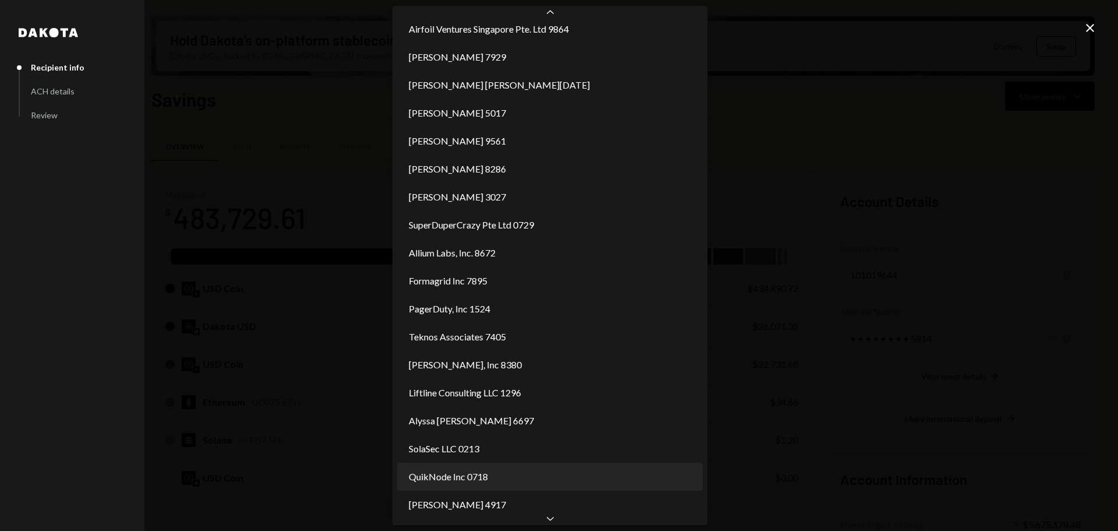
scroll to position [457, 0]
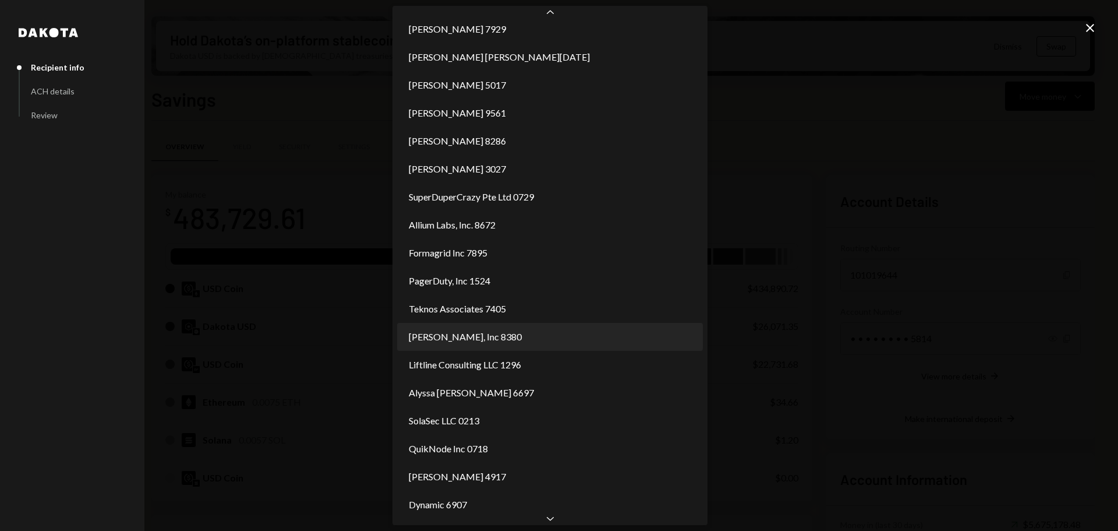
select select "**********"
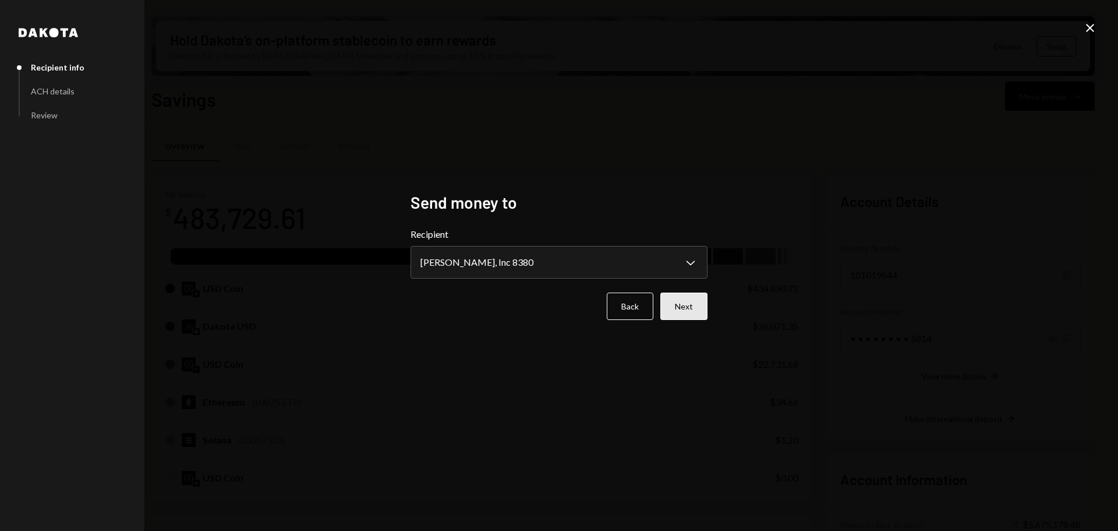
click at [690, 301] on button "Next" at bounding box center [684, 305] width 47 height 27
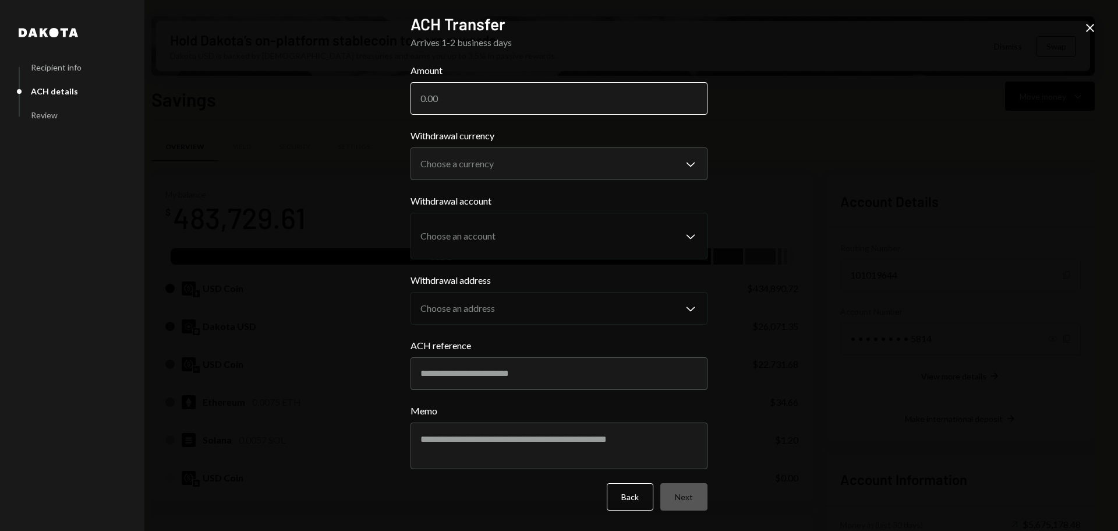
click at [559, 101] on input "Amount" at bounding box center [559, 98] width 297 height 33
paste input "696646.19"
type input "696646.19"
click at [550, 160] on body "M Monad Foundation Caret Down Home Home Inbox Inbox Activities Transactions Acc…" at bounding box center [559, 265] width 1118 height 531
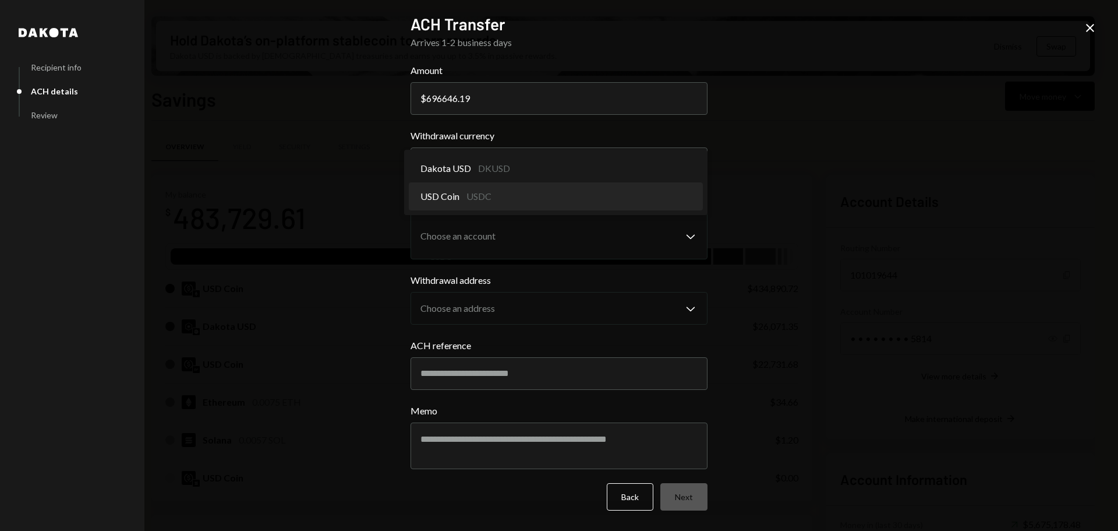
select select "****"
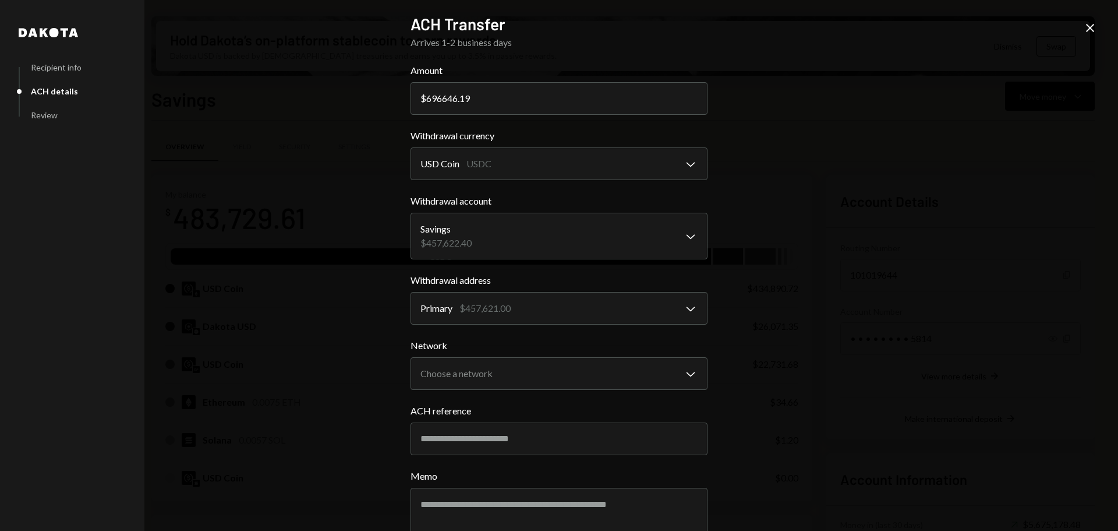
click at [1088, 26] on icon "Close" at bounding box center [1091, 28] width 14 height 14
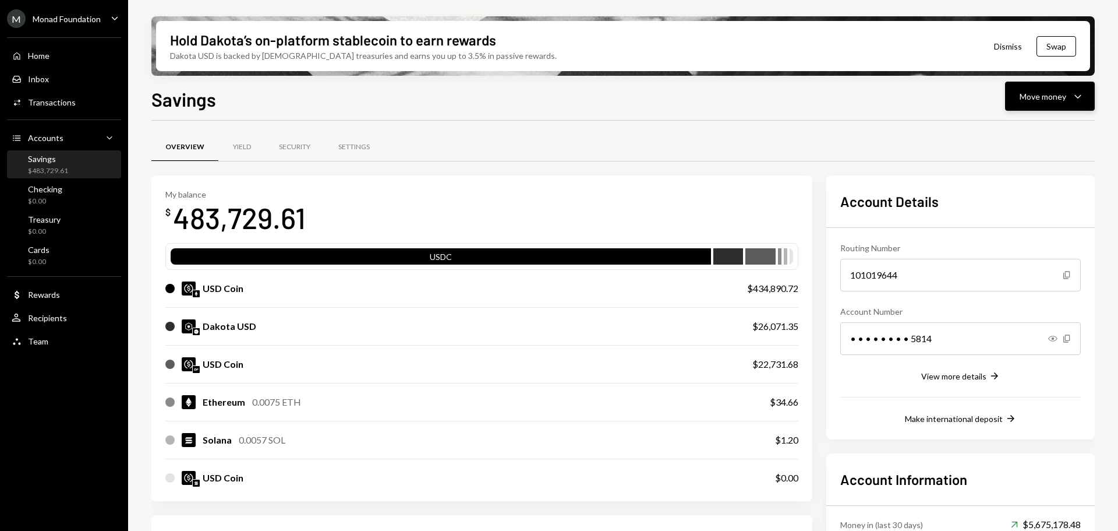
click at [1075, 87] on button "Move money Caret Down" at bounding box center [1050, 96] width 90 height 29
click at [1020, 133] on div "Send" at bounding box center [1040, 131] width 85 height 12
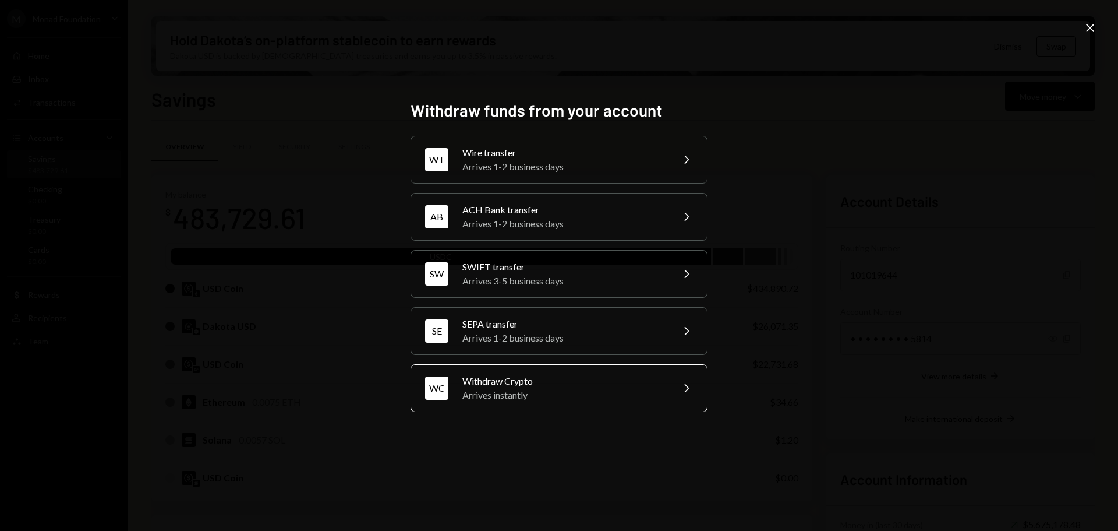
click at [545, 385] on div "Withdraw Crypto" at bounding box center [564, 381] width 203 height 14
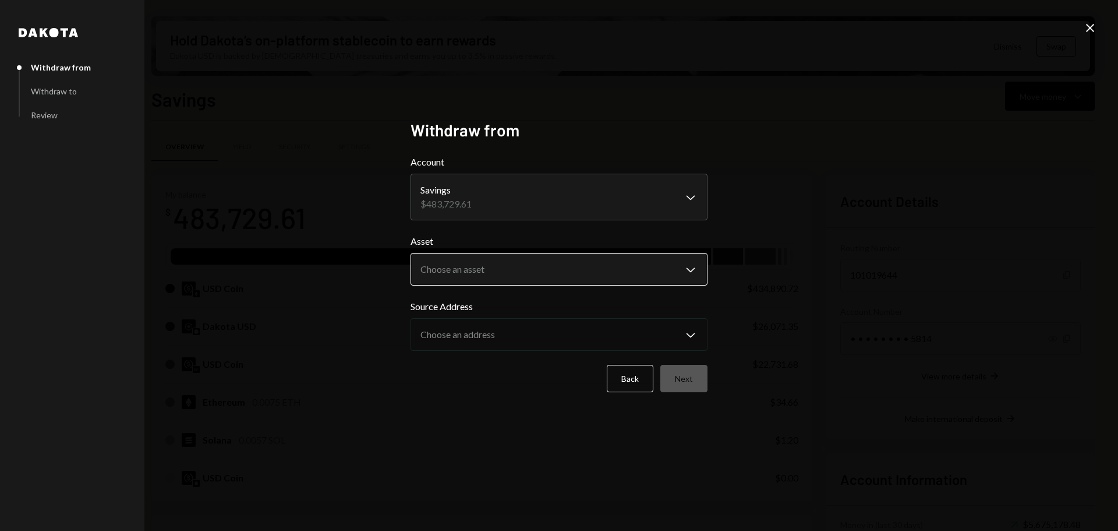
click at [594, 277] on body "M Monad Foundation Caret Down Home Home Inbox Inbox Activities Transactions Acc…" at bounding box center [559, 265] width 1118 height 531
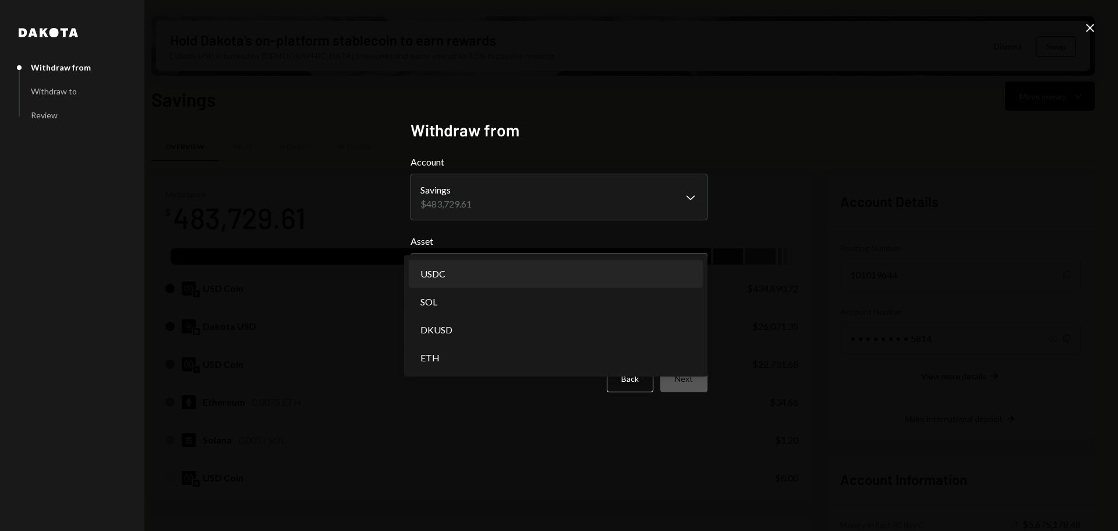
select select "****"
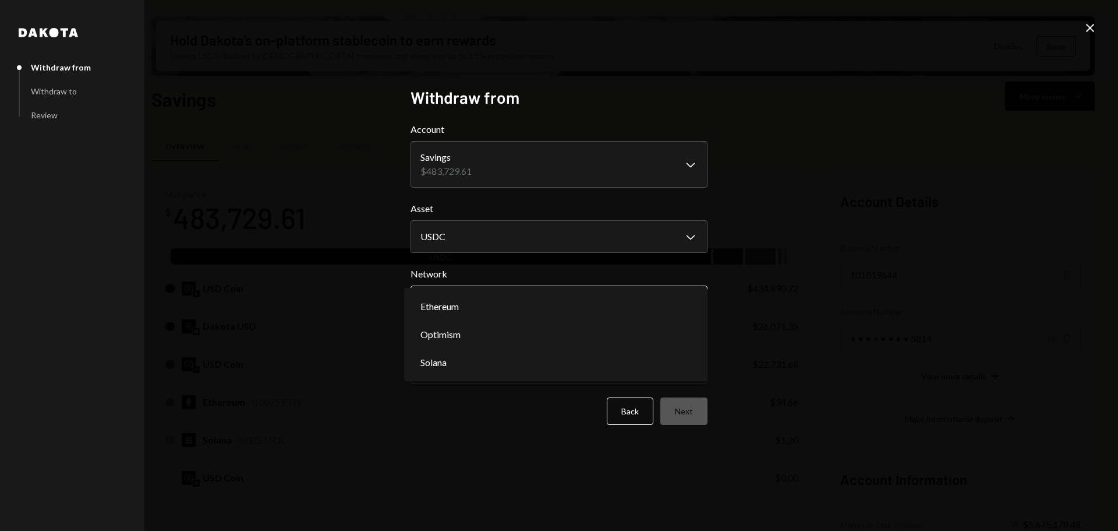
click at [481, 301] on body "M Monad Foundation Caret Down Home Home Inbox Inbox Activities Transactions Acc…" at bounding box center [559, 265] width 1118 height 531
select select "**********"
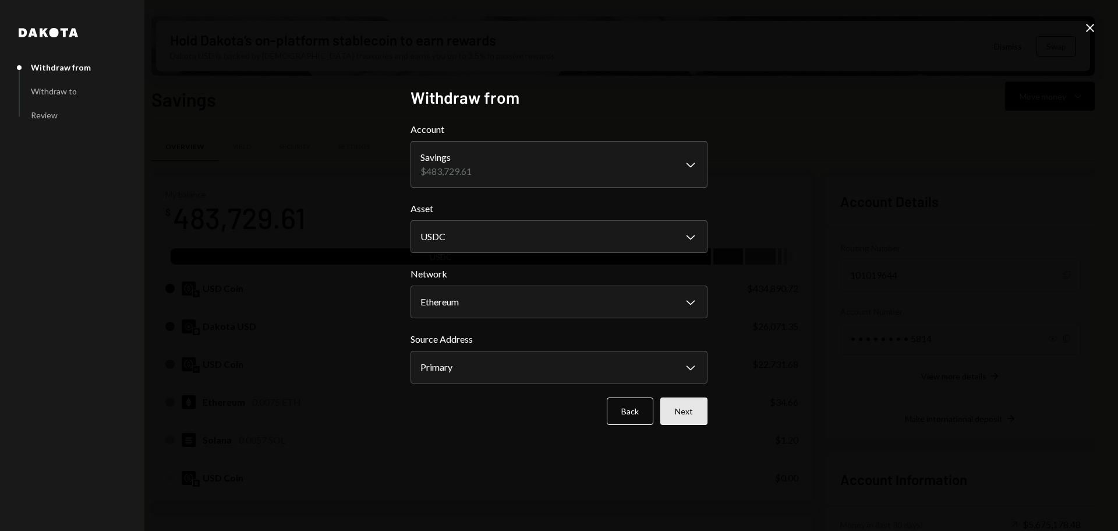
click at [690, 414] on button "Next" at bounding box center [684, 410] width 47 height 27
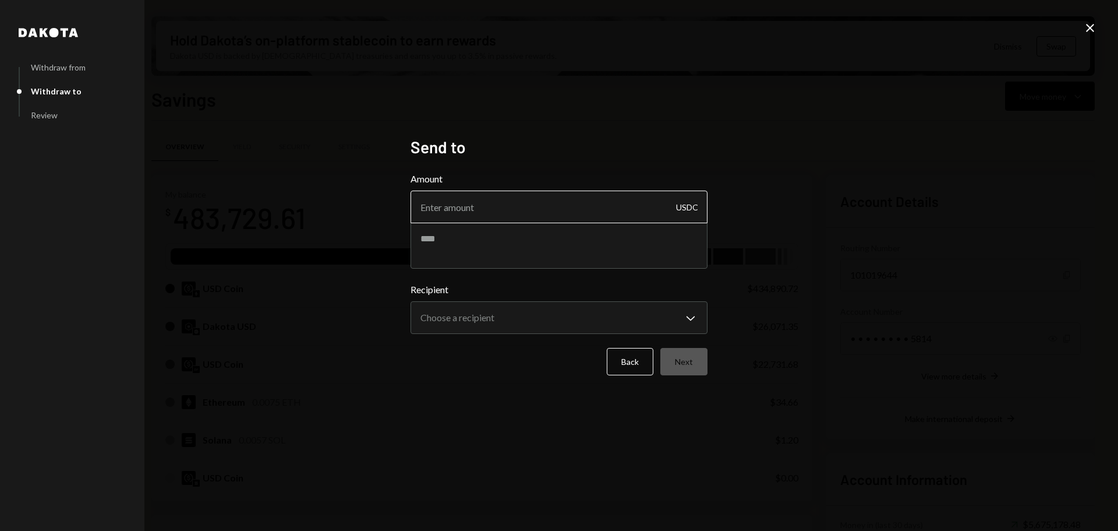
click at [478, 214] on input "Amount" at bounding box center [559, 206] width 297 height 33
type input "290"
click at [478, 249] on textarea at bounding box center [559, 245] width 297 height 47
paste textarea "**********"
type textarea "**********"
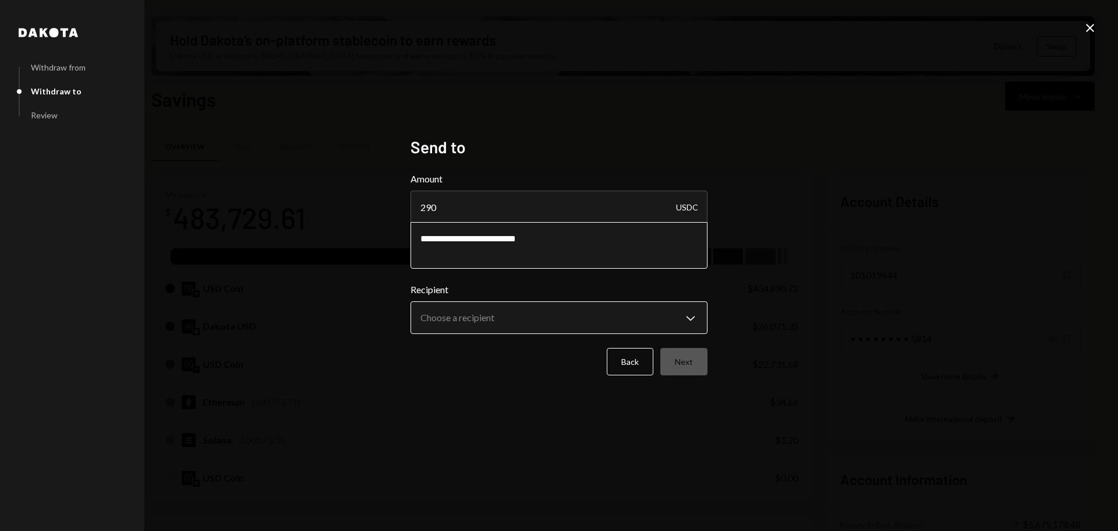
click at [556, 317] on body "M Monad Foundation Caret Down Home Home Inbox Inbox Activities Transactions Acc…" at bounding box center [559, 265] width 1118 height 531
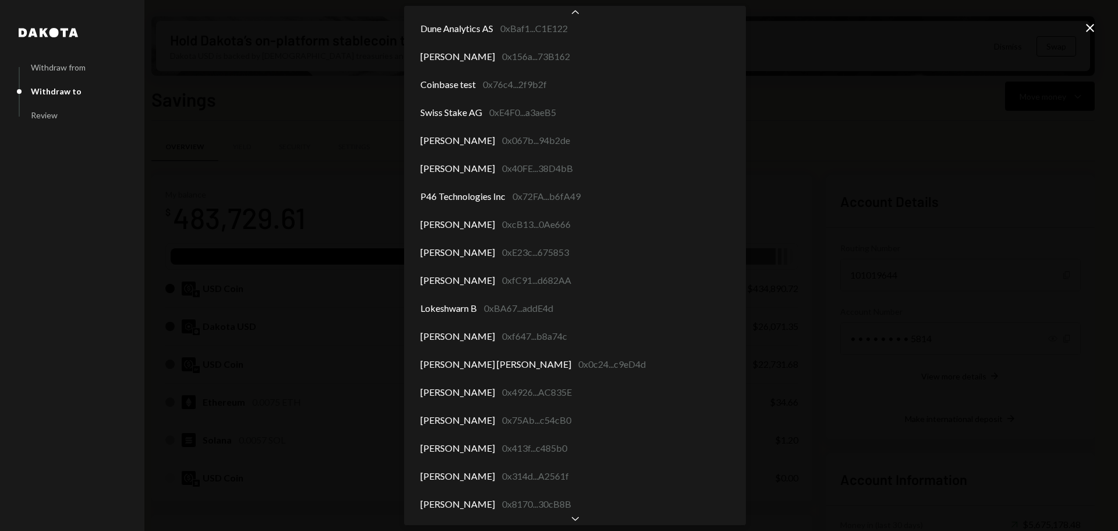
scroll to position [5013, 0]
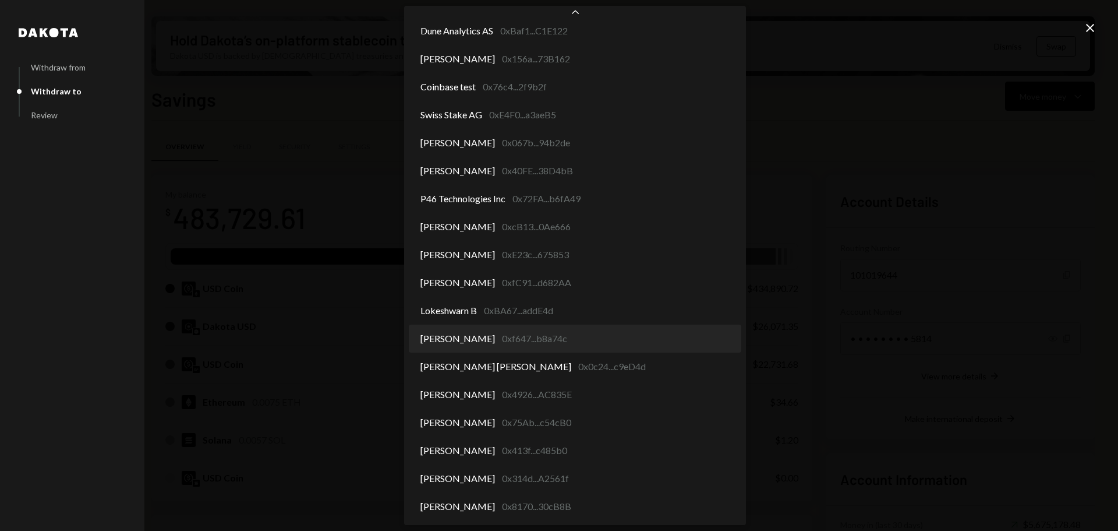
select select "**********"
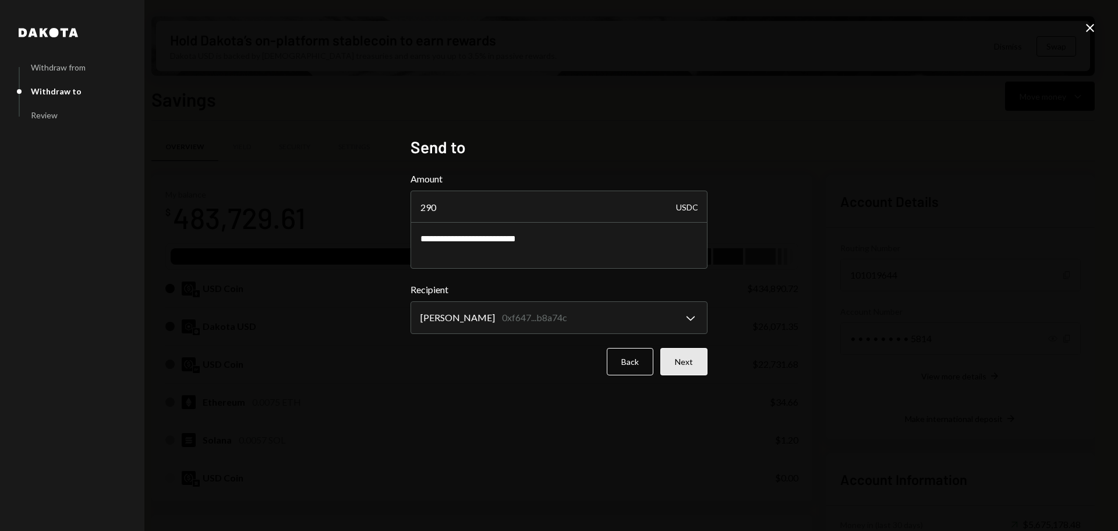
click at [683, 366] on button "Next" at bounding box center [684, 361] width 47 height 27
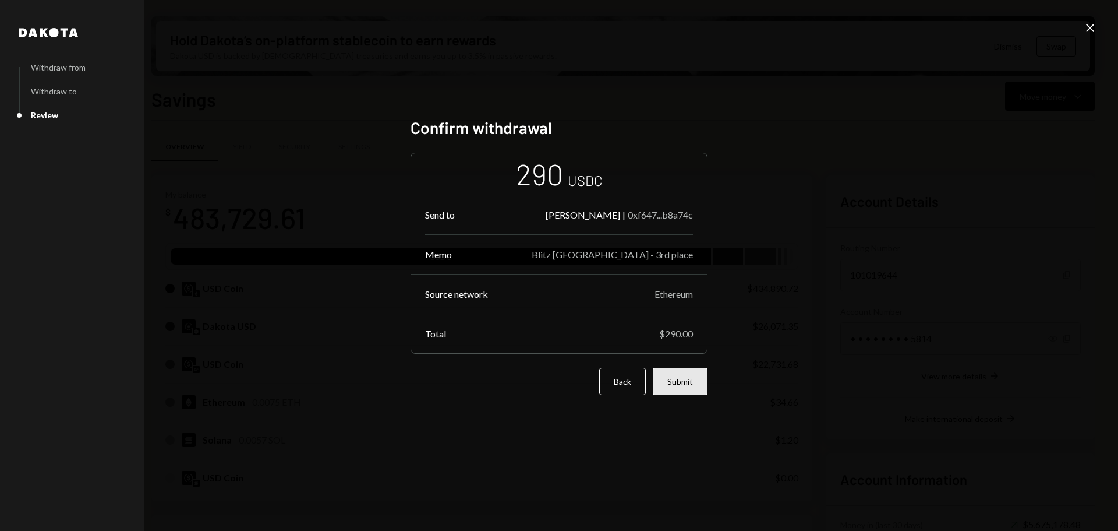
click at [687, 386] on button "Submit" at bounding box center [680, 381] width 55 height 27
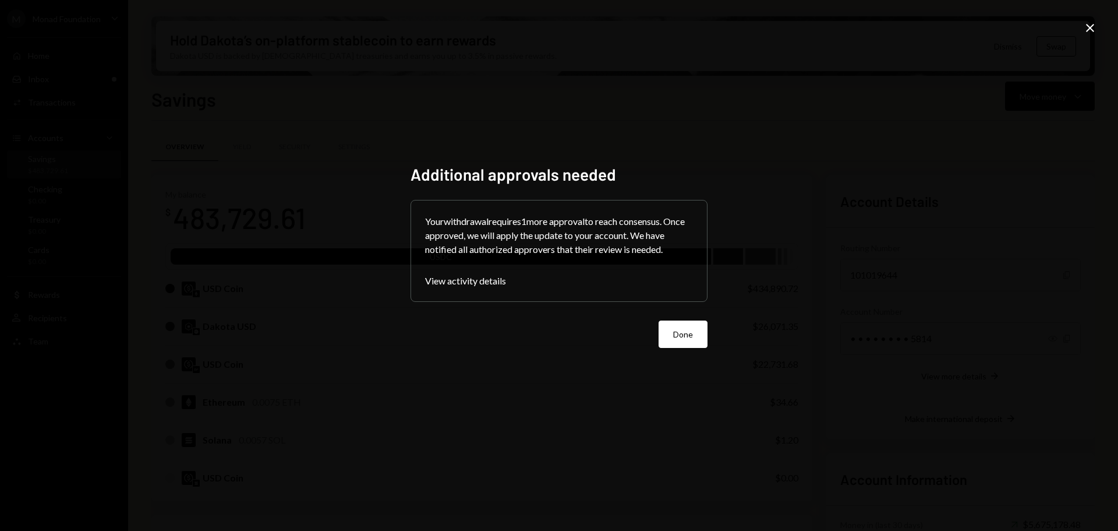
click at [689, 330] on button "Done" at bounding box center [683, 333] width 49 height 27
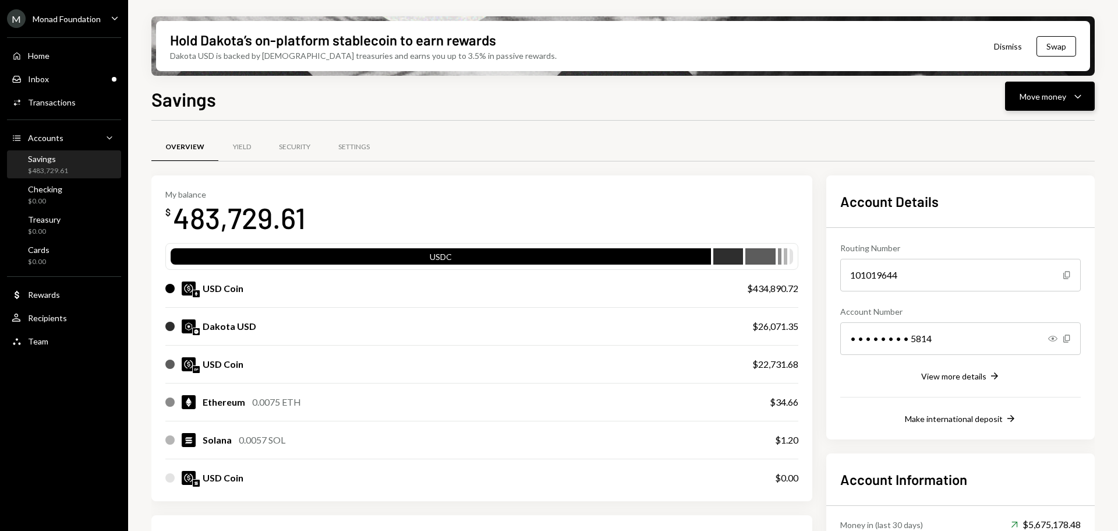
click at [1072, 98] on icon "Caret Down" at bounding box center [1078, 96] width 14 height 14
click at [1005, 135] on div "Send" at bounding box center [1040, 131] width 85 height 12
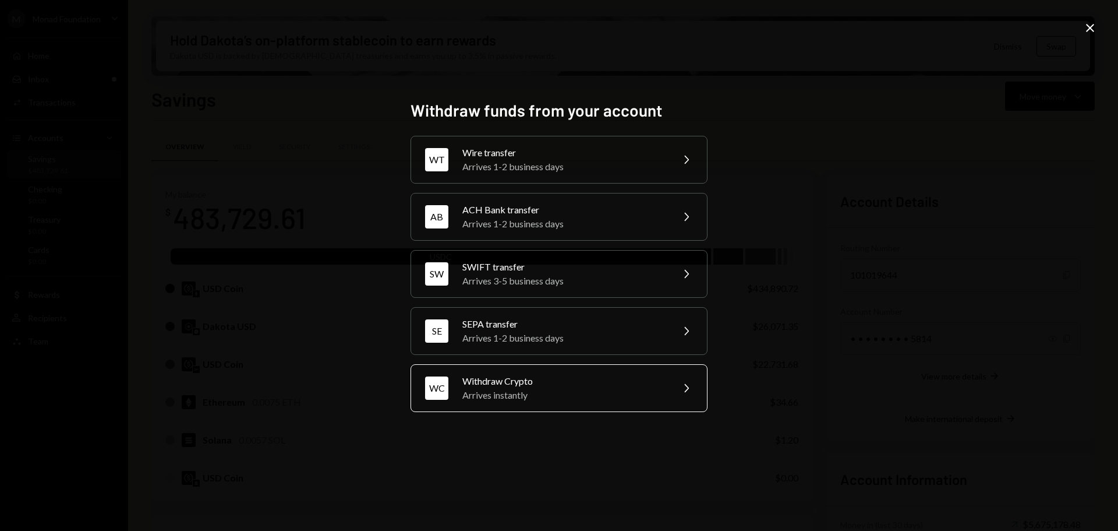
click at [538, 383] on div "Withdraw Crypto" at bounding box center [564, 381] width 203 height 14
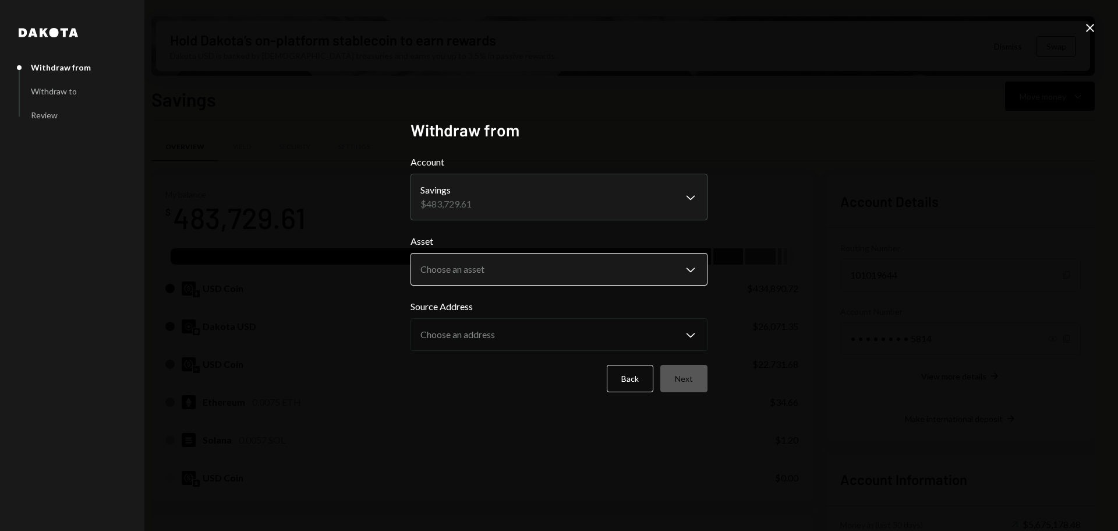
click at [563, 262] on body "M Monad Foundation Caret Down Home Home Inbox Inbox Activities Transactions Acc…" at bounding box center [559, 265] width 1118 height 531
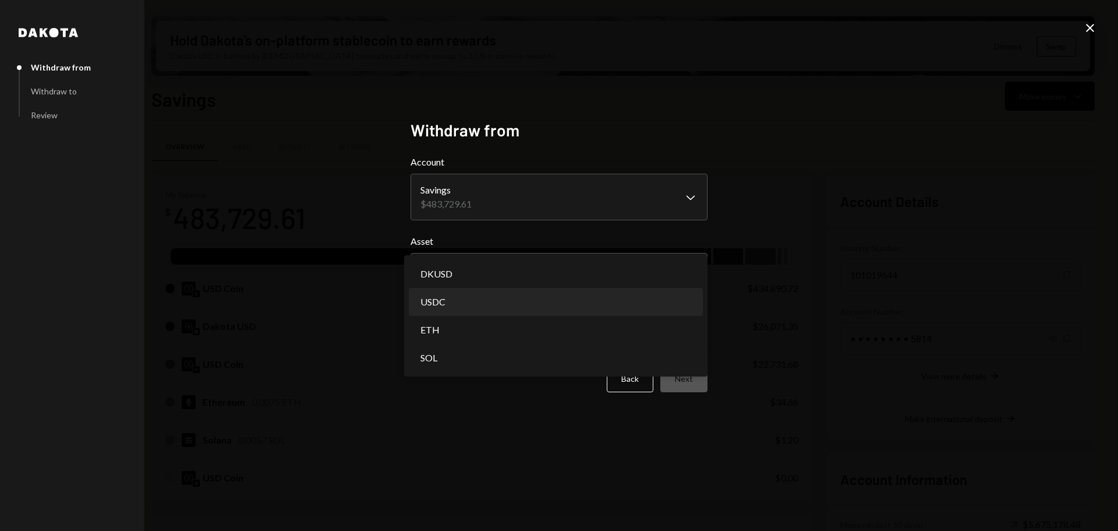
select select "****"
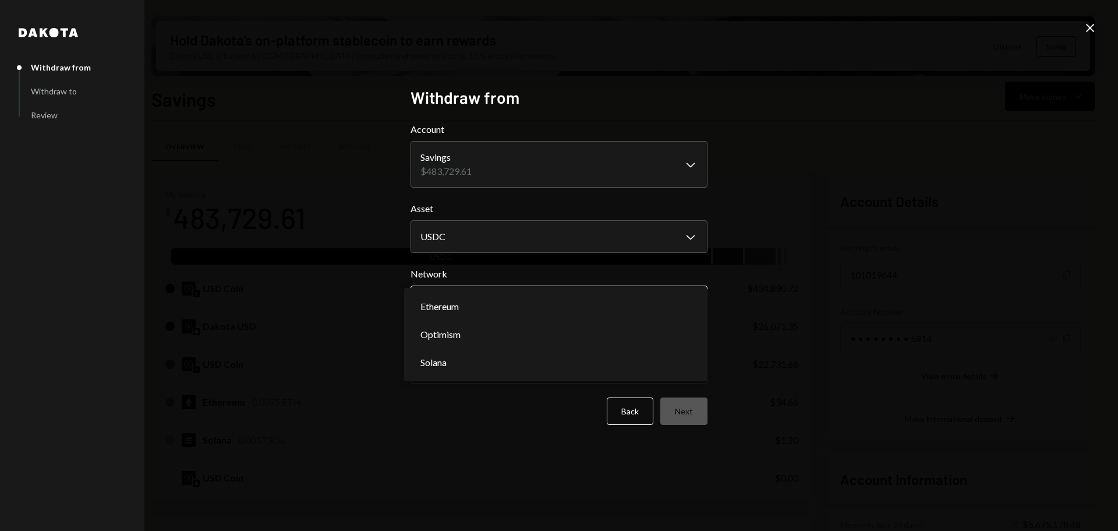
click at [500, 304] on body "M Monad Foundation Caret Down Home Home Inbox Inbox Activities Transactions Acc…" at bounding box center [559, 265] width 1118 height 531
select select "**********"
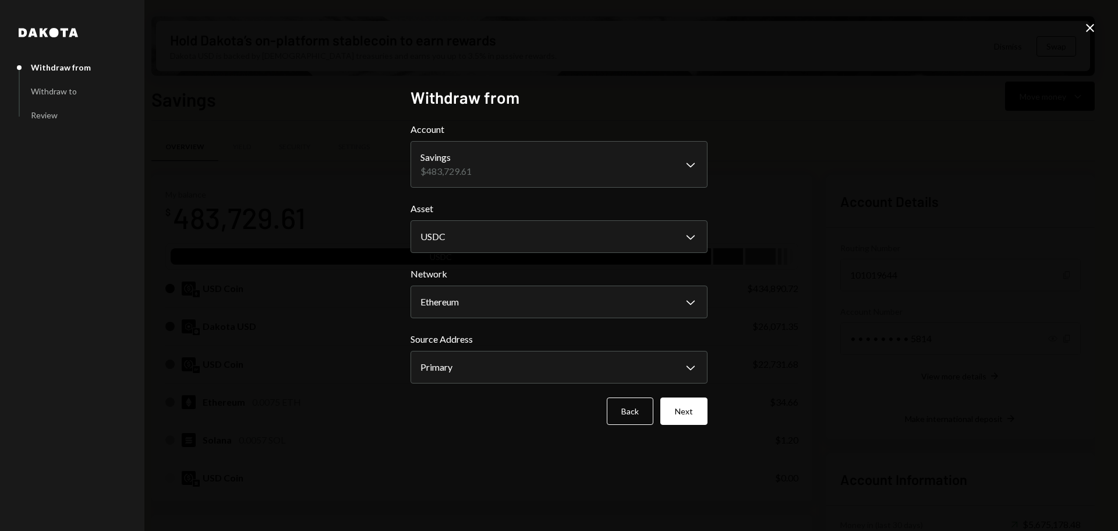
click at [685, 412] on button "Next" at bounding box center [684, 410] width 47 height 27
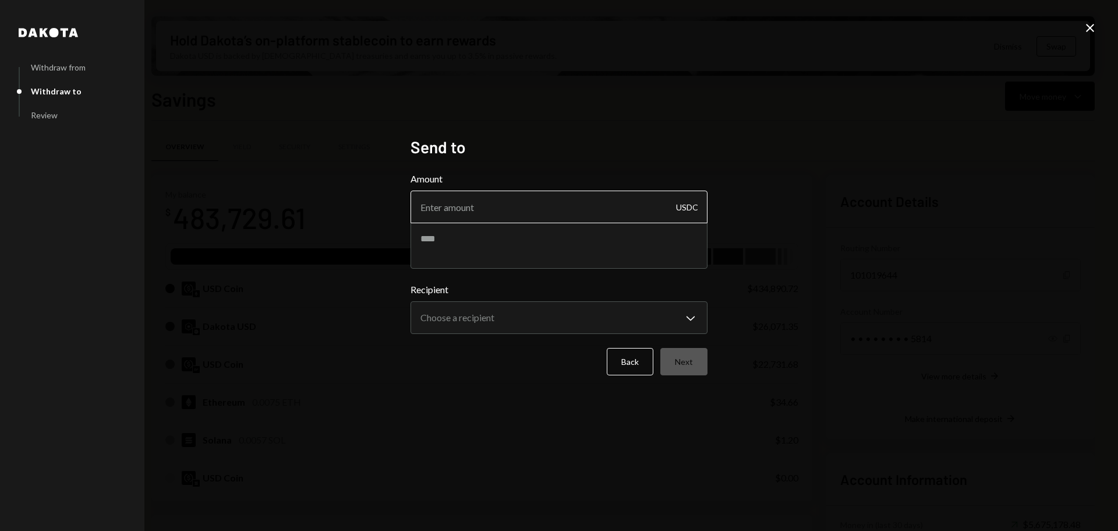
click at [499, 203] on input "Amount" at bounding box center [559, 206] width 297 height 33
click at [506, 210] on input "Amount" at bounding box center [559, 206] width 297 height 33
type input "390"
click at [463, 235] on textarea at bounding box center [559, 245] width 297 height 47
paste textarea "**********"
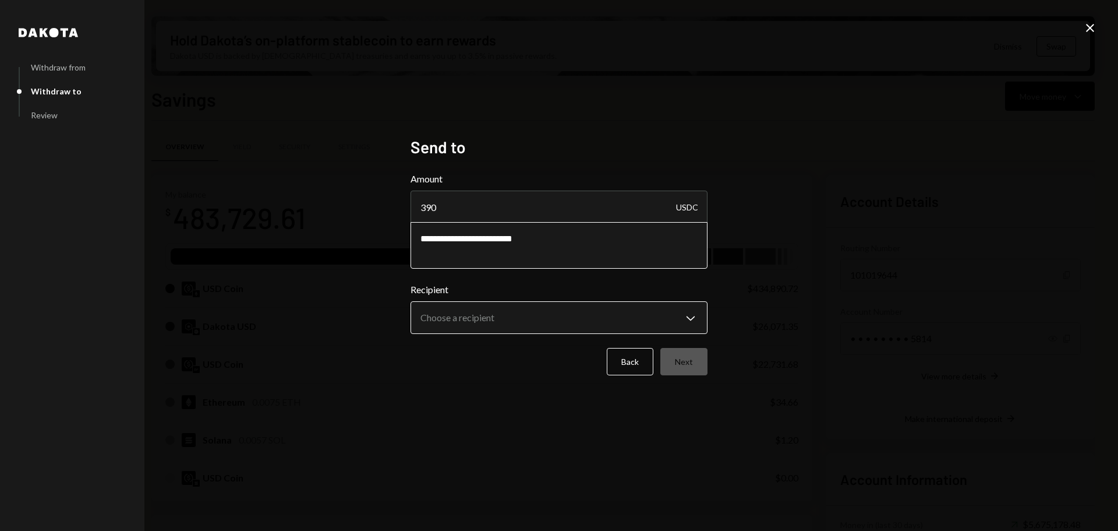
type textarea "**********"
click at [548, 319] on body "M Monad Foundation Caret Down Home Home Inbox Inbox Activities Transactions Acc…" at bounding box center [559, 265] width 1118 height 531
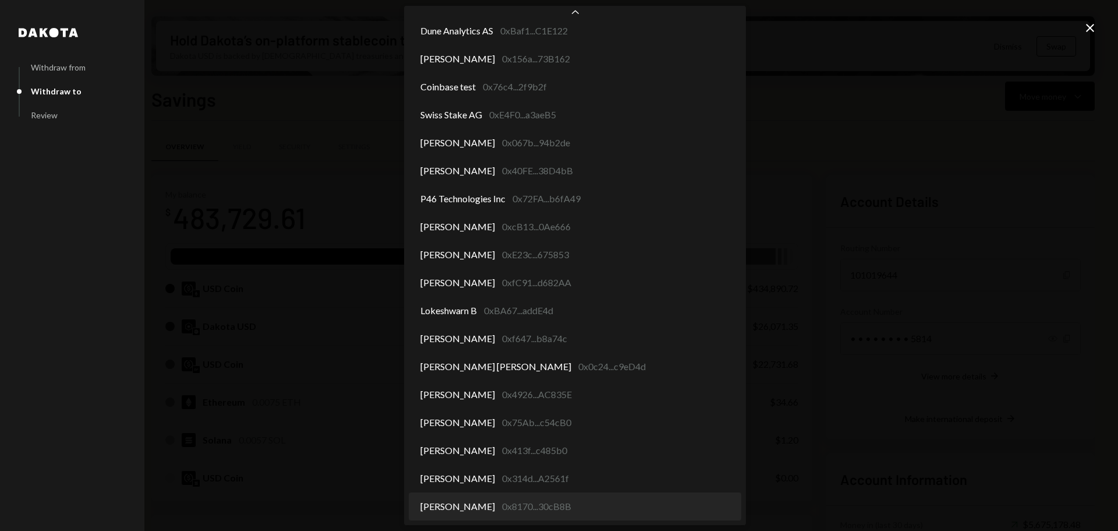
select select "**********"
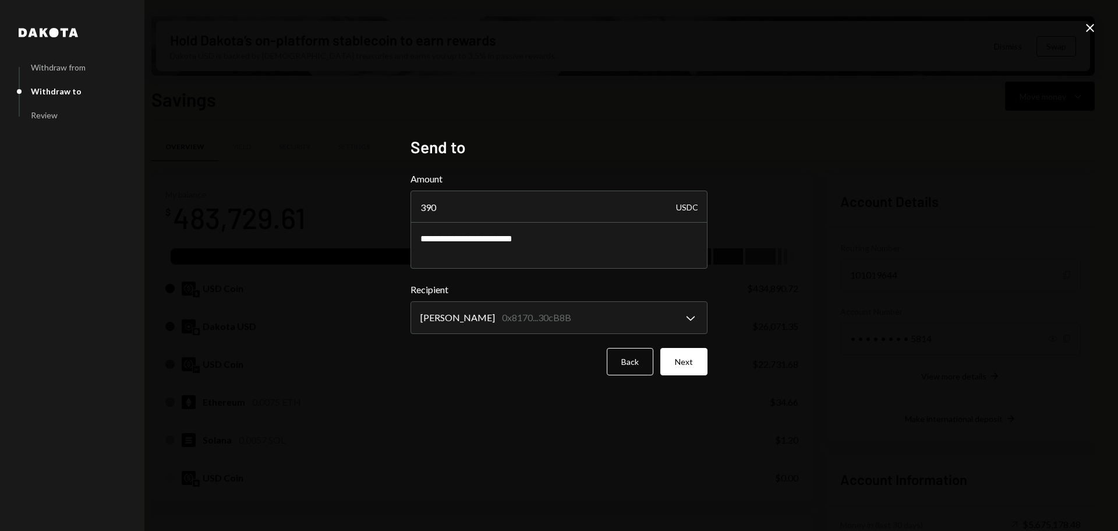
drag, startPoint x: 671, startPoint y: 6, endPoint x: 731, endPoint y: 63, distance: 82.4
click at [680, 363] on button "Next" at bounding box center [684, 361] width 47 height 27
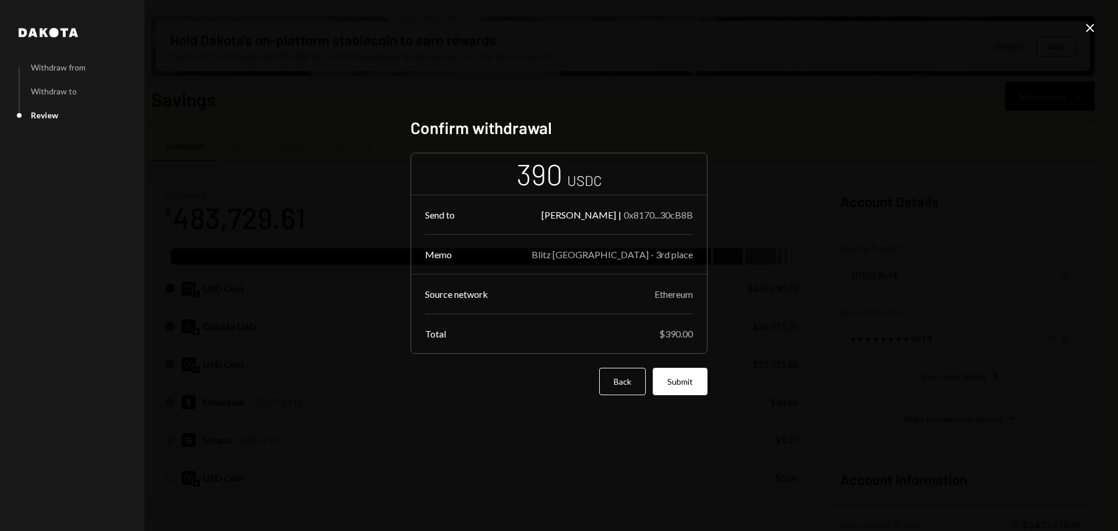
drag, startPoint x: 683, startPoint y: 380, endPoint x: 691, endPoint y: 377, distance: 8.5
click at [682, 382] on button "Submit" at bounding box center [680, 381] width 55 height 27
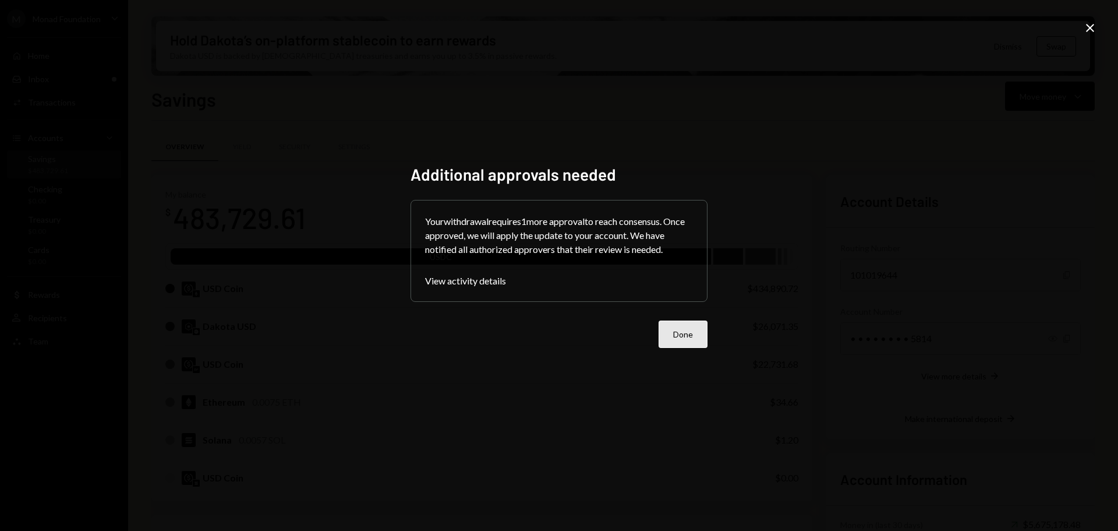
click at [677, 337] on button "Done" at bounding box center [683, 333] width 49 height 27
